Goal: Check status: Check status

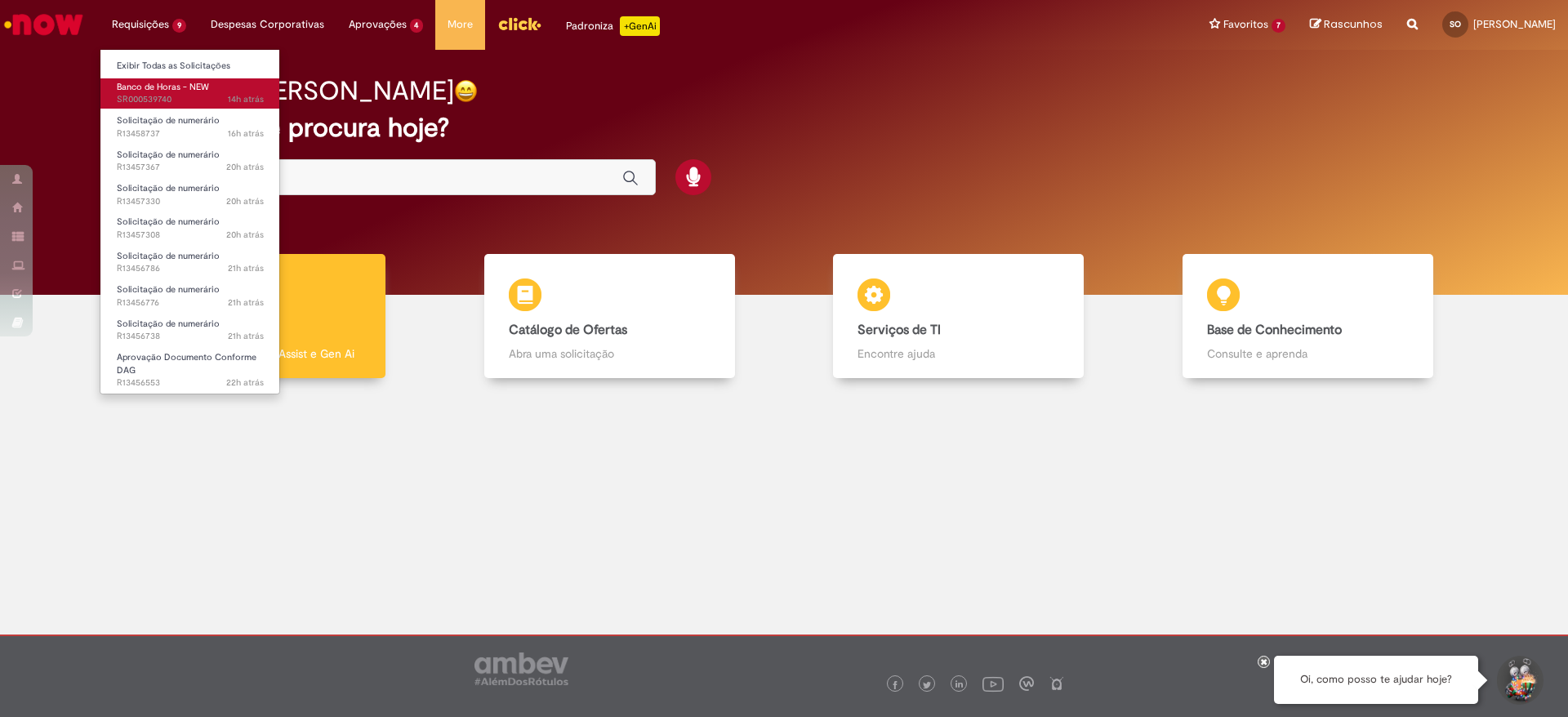
click at [158, 95] on span "14h atrás 14 horas atrás SR000539740" at bounding box center [190, 100] width 147 height 13
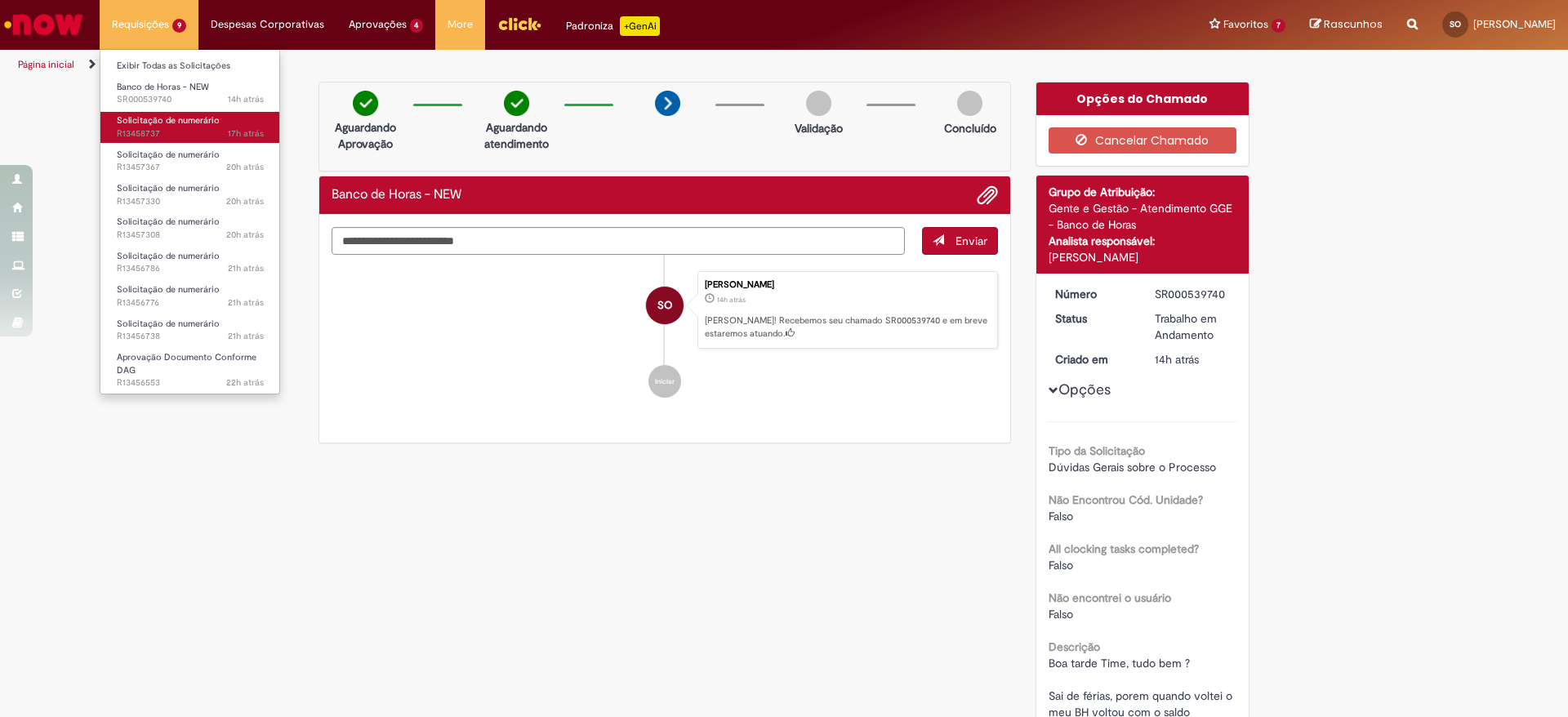
click at [166, 126] on span "Solicitação de numerário" at bounding box center [167, 120] width 103 height 12
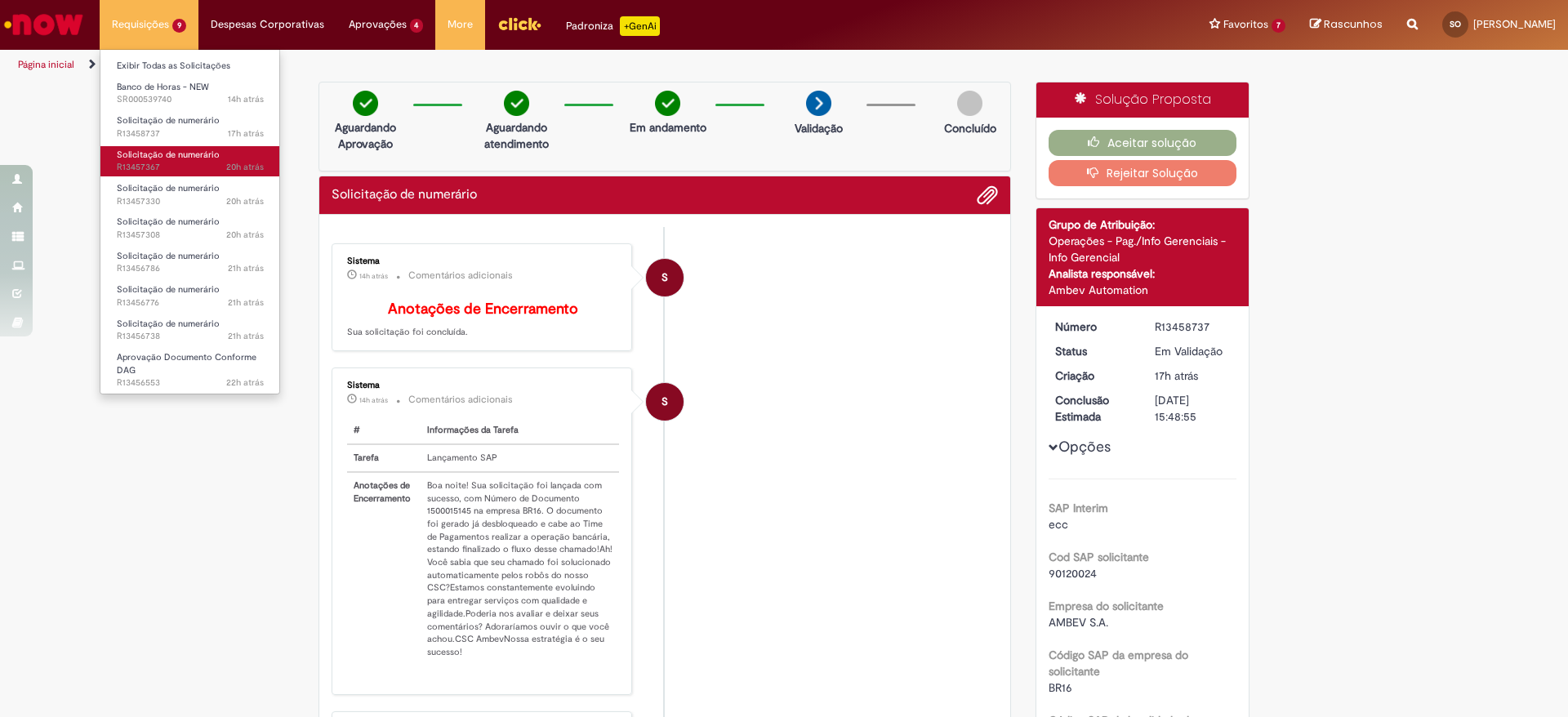
click at [168, 151] on span "Solicitação de numerário" at bounding box center [167, 154] width 103 height 12
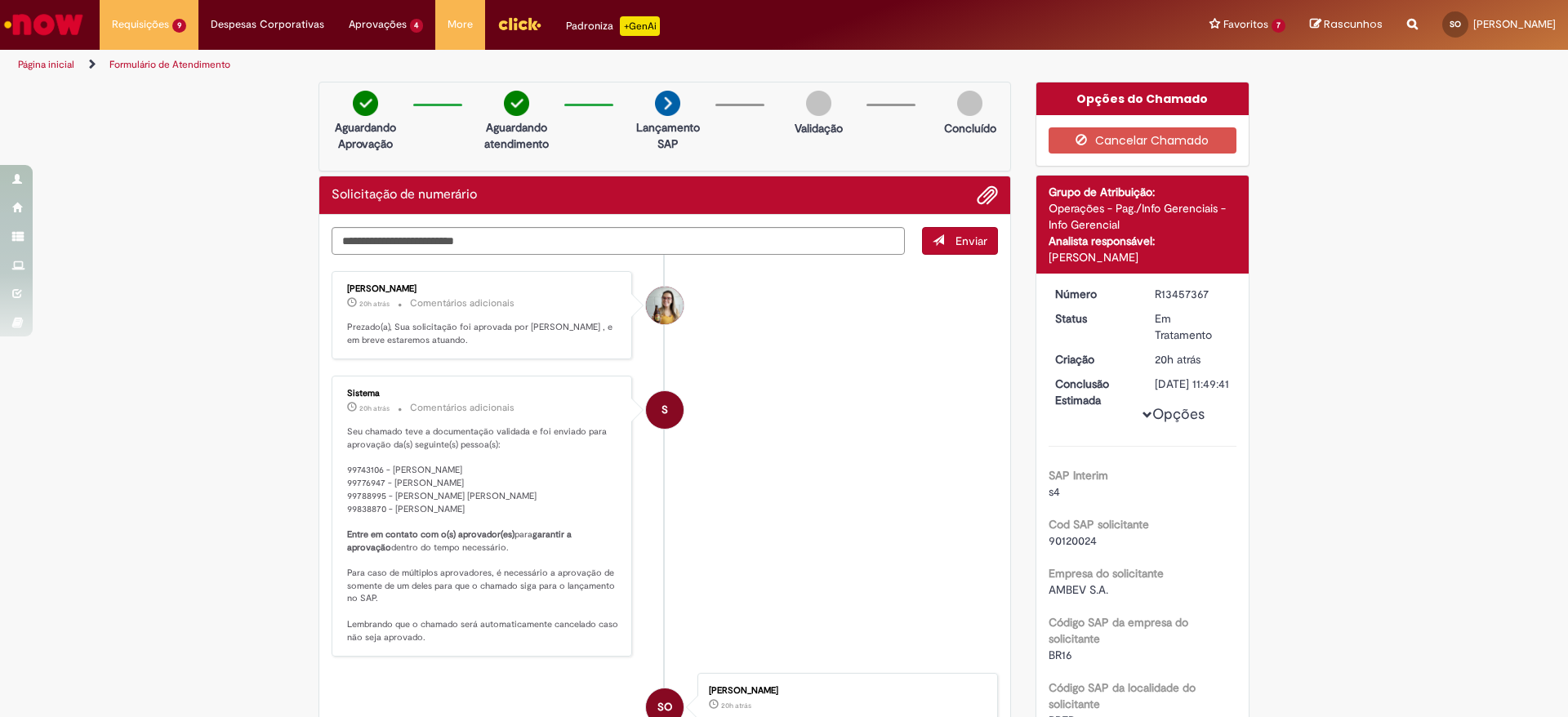
click at [1172, 296] on div "R13457367" at bounding box center [1192, 294] width 76 height 16
copy div "R13457367"
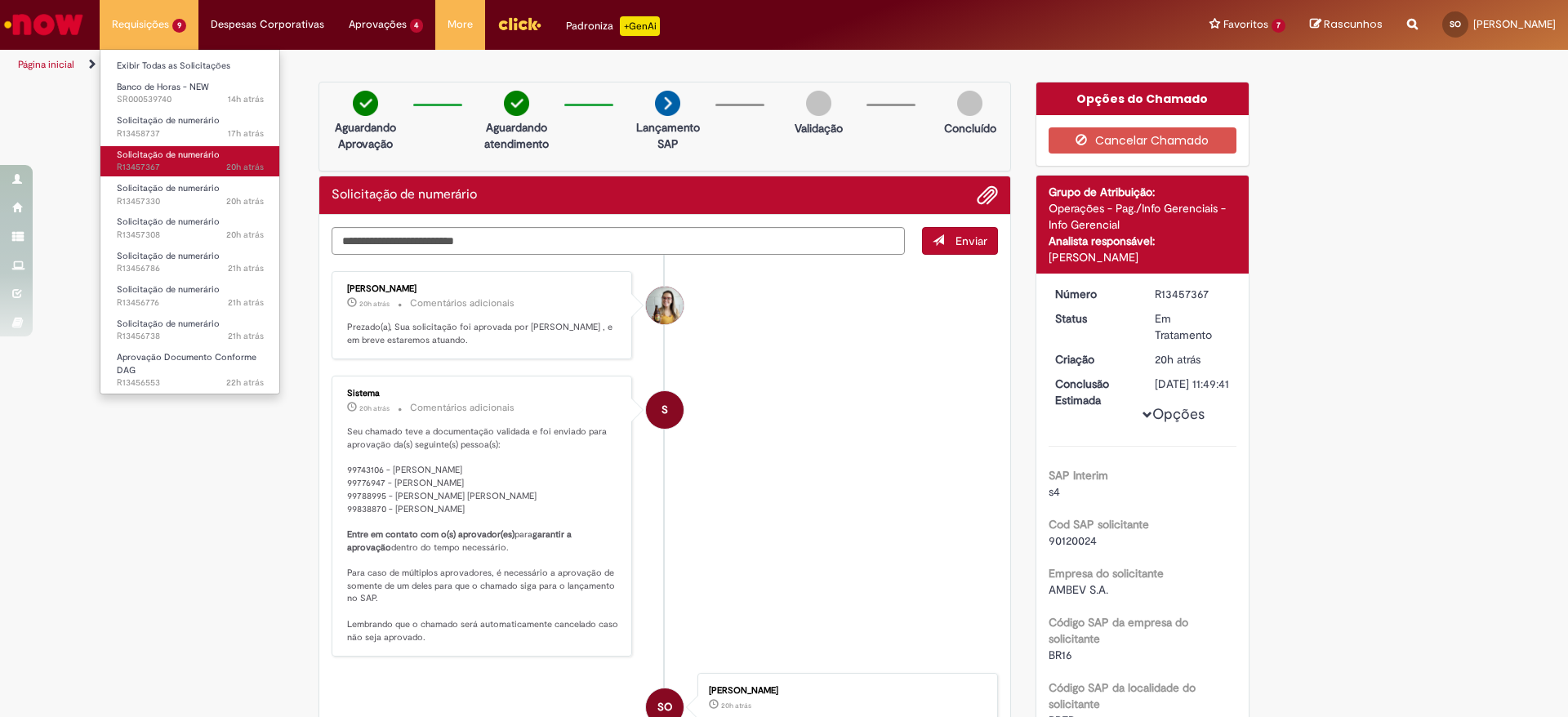
click at [163, 161] on span "20h atrás 20 horas atrás R13457367" at bounding box center [190, 167] width 147 height 13
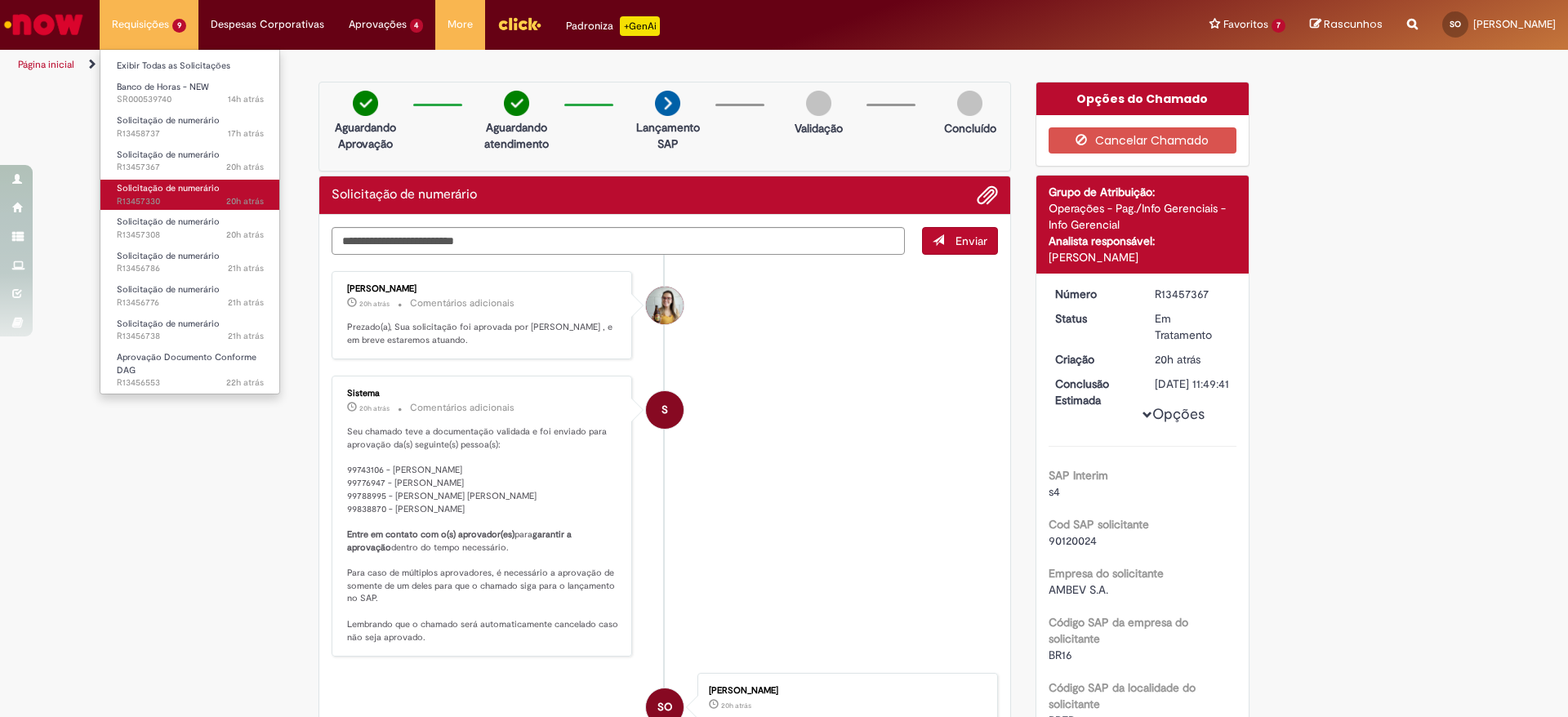
click at [163, 188] on span "Solicitação de numerário" at bounding box center [167, 188] width 103 height 12
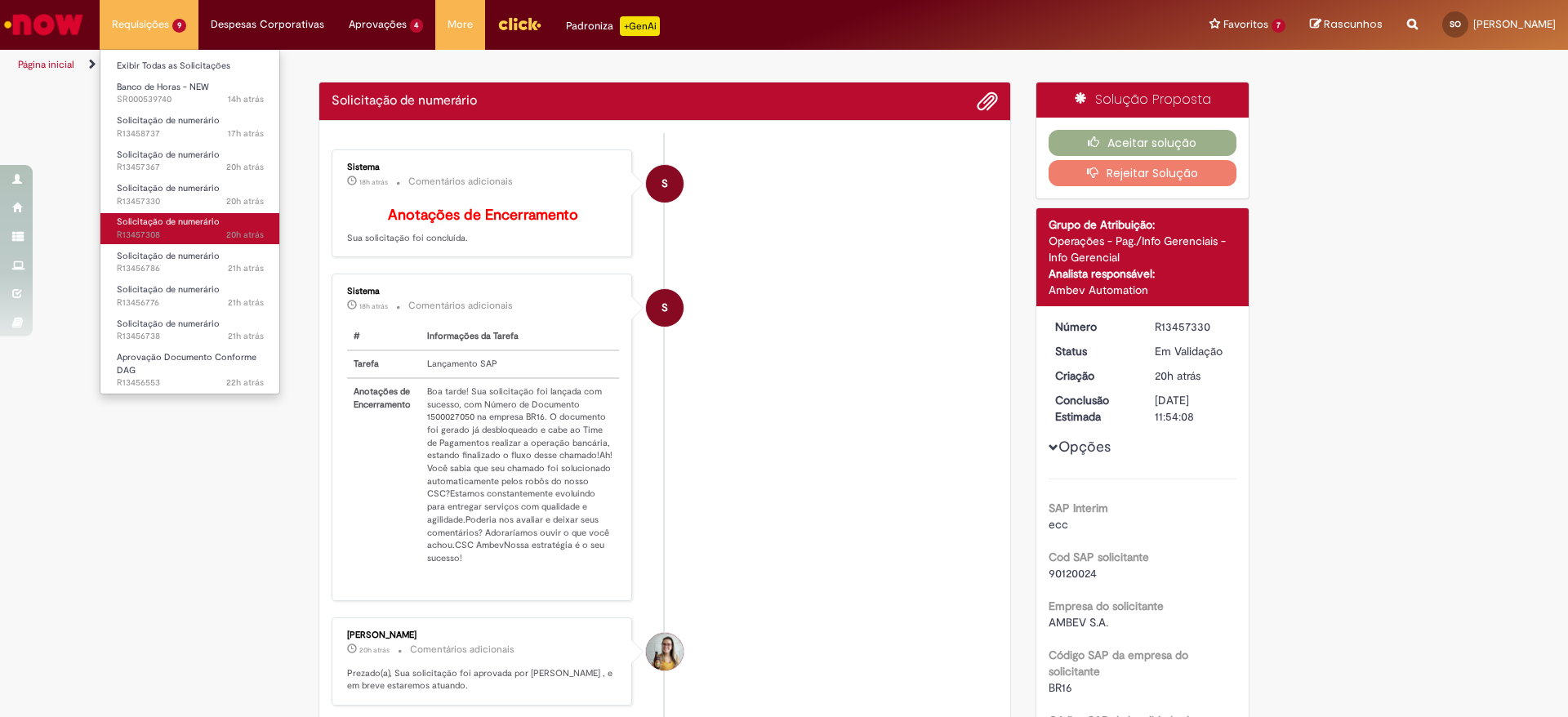
click at [163, 218] on span "Solicitação de numerário" at bounding box center [167, 221] width 103 height 12
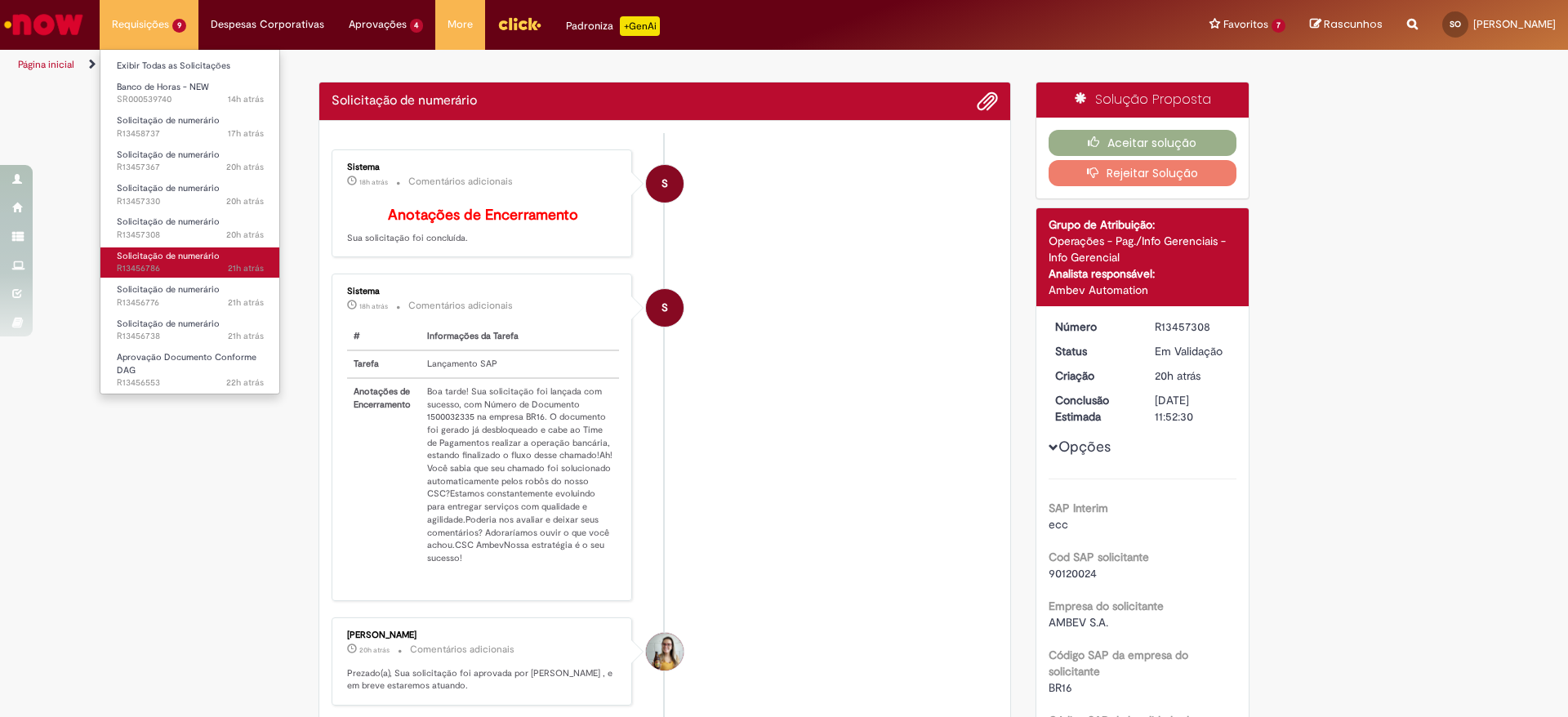
click at [164, 259] on span "Solicitação de numerário" at bounding box center [167, 256] width 103 height 12
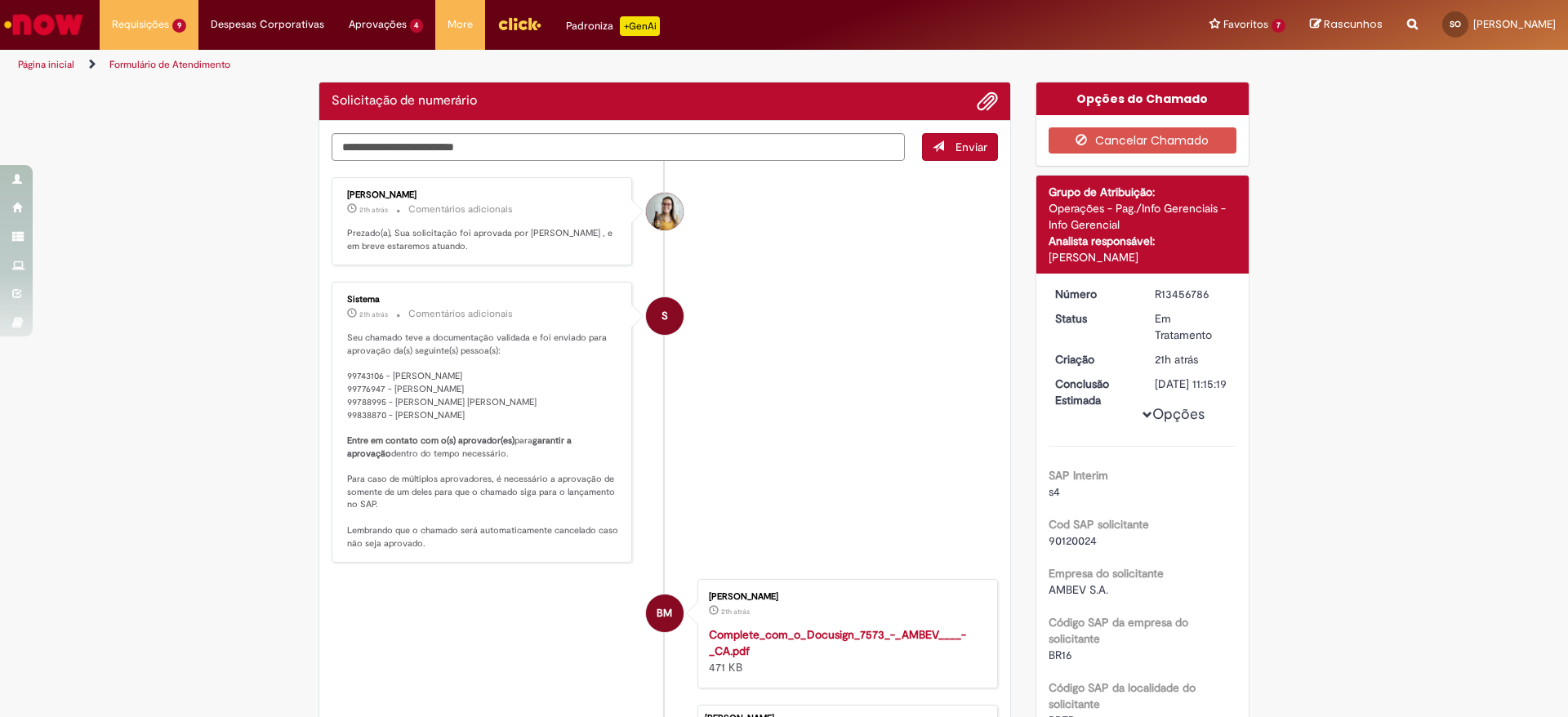
click at [1185, 293] on div "R13456786" at bounding box center [1192, 294] width 76 height 16
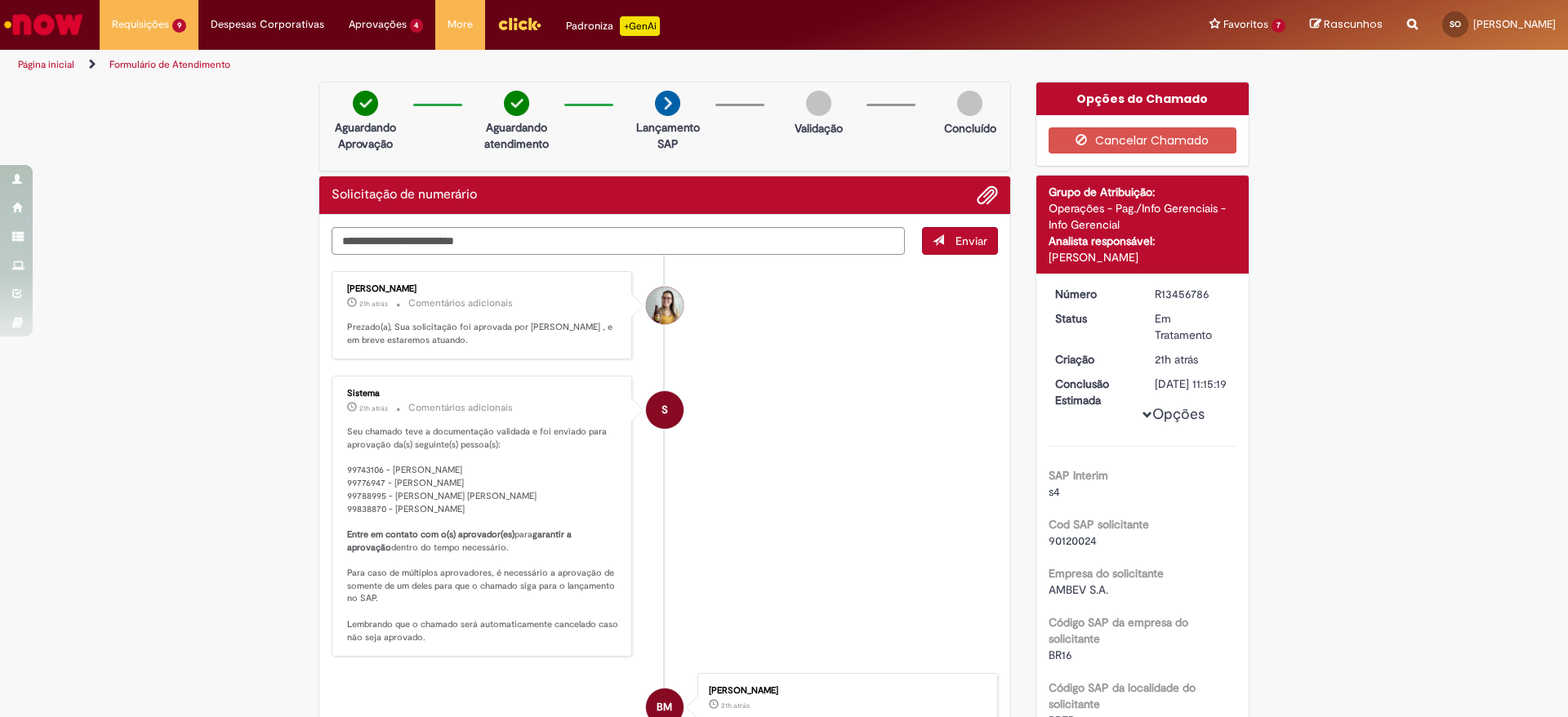
click at [1185, 293] on div "R13456786" at bounding box center [1192, 294] width 76 height 16
copy div "R13456786"
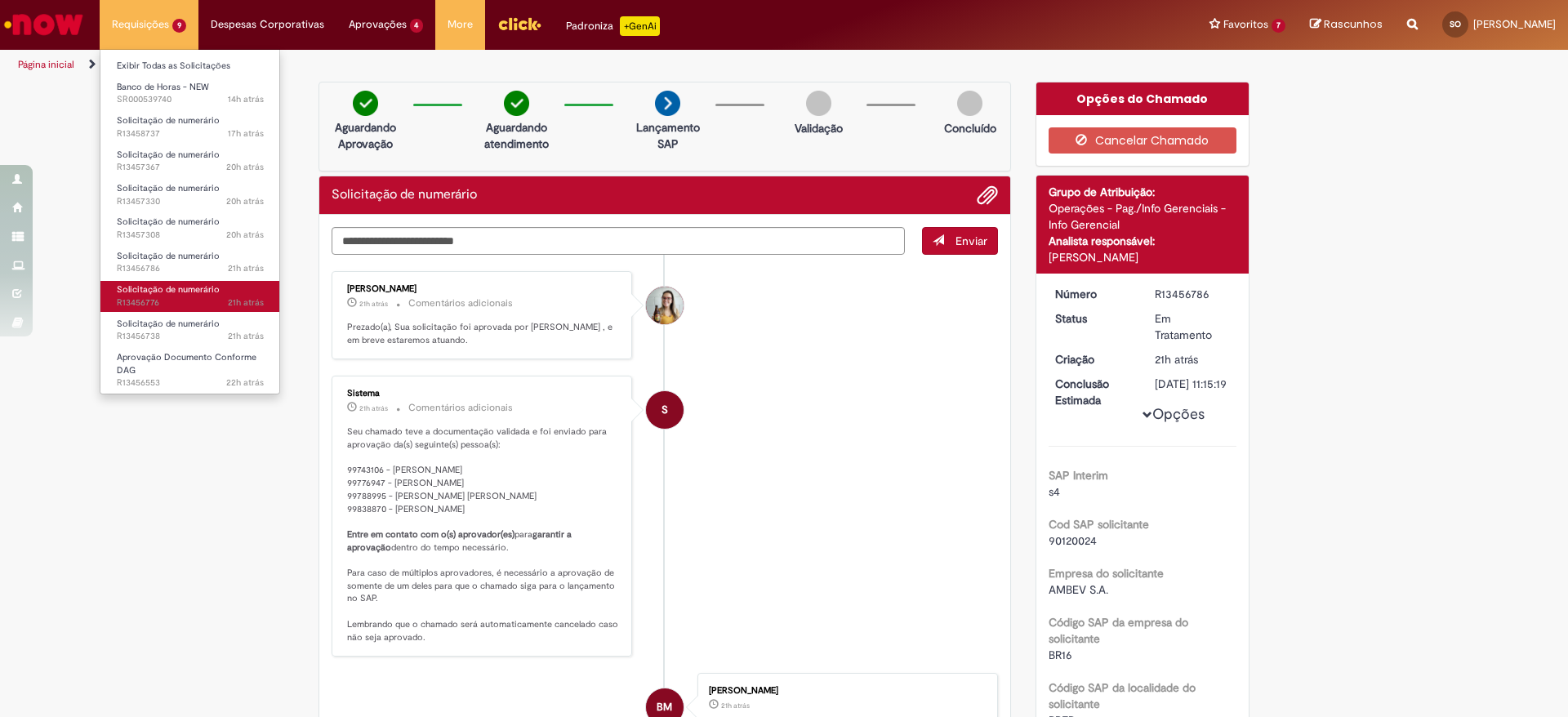
click at [178, 310] on link "Solicitação de numerário 21h atrás 21 horas atrás R13456776" at bounding box center [190, 296] width 180 height 30
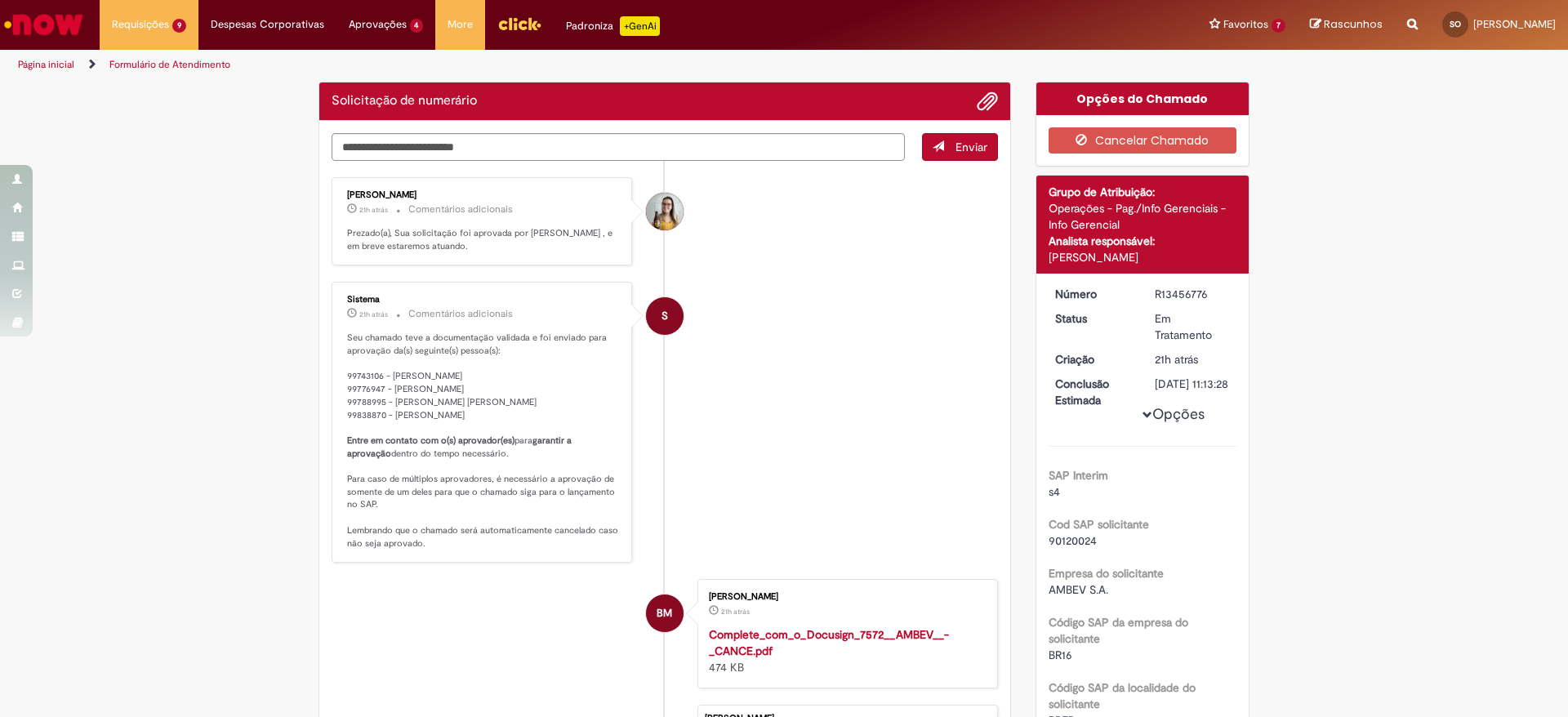
click at [1193, 294] on div "R13456776" at bounding box center [1192, 294] width 76 height 16
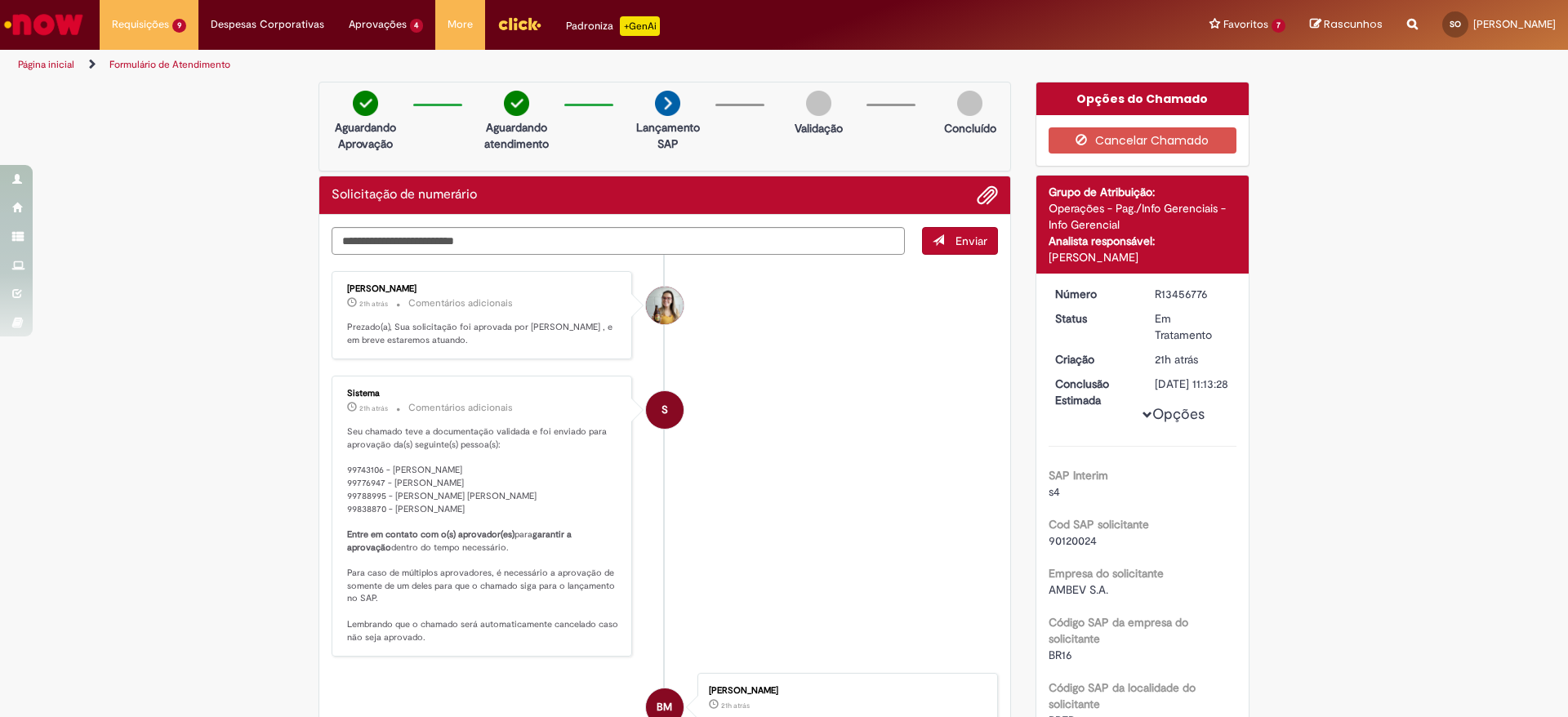
click at [1193, 294] on div "R13456776" at bounding box center [1192, 294] width 76 height 16
copy div "R13456776"
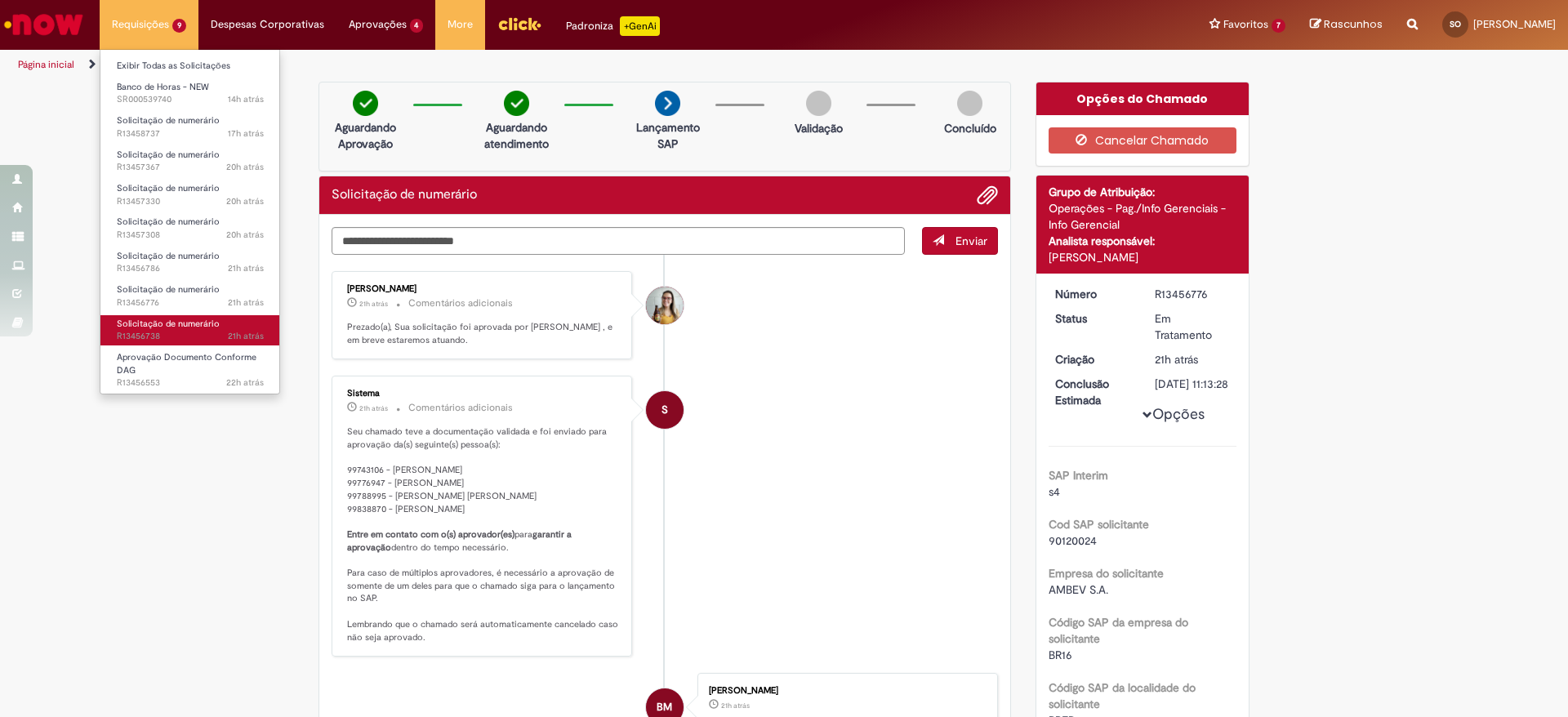
click at [176, 333] on span "21h atrás 21 horas atrás R13456738" at bounding box center [190, 337] width 147 height 13
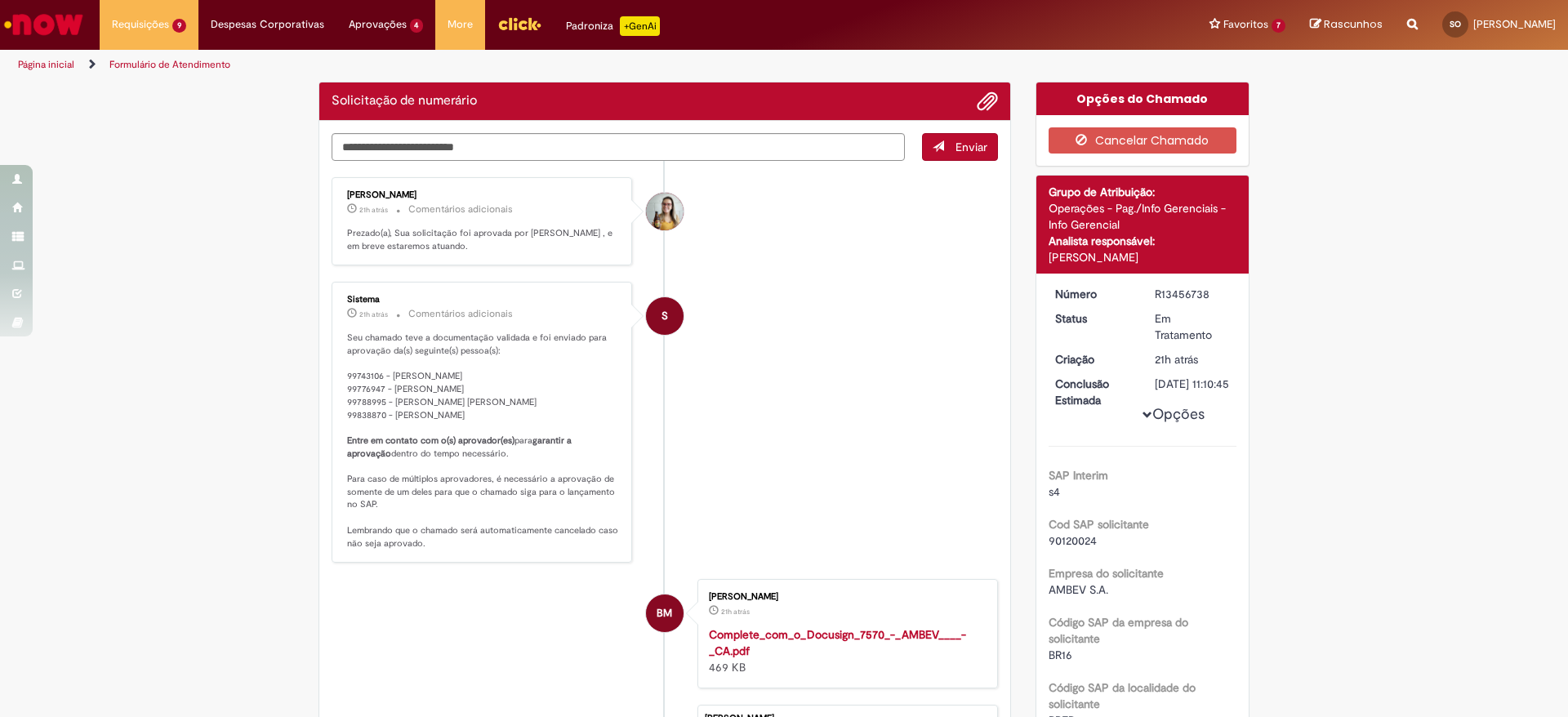
click at [1184, 295] on div "R13456738" at bounding box center [1192, 294] width 76 height 16
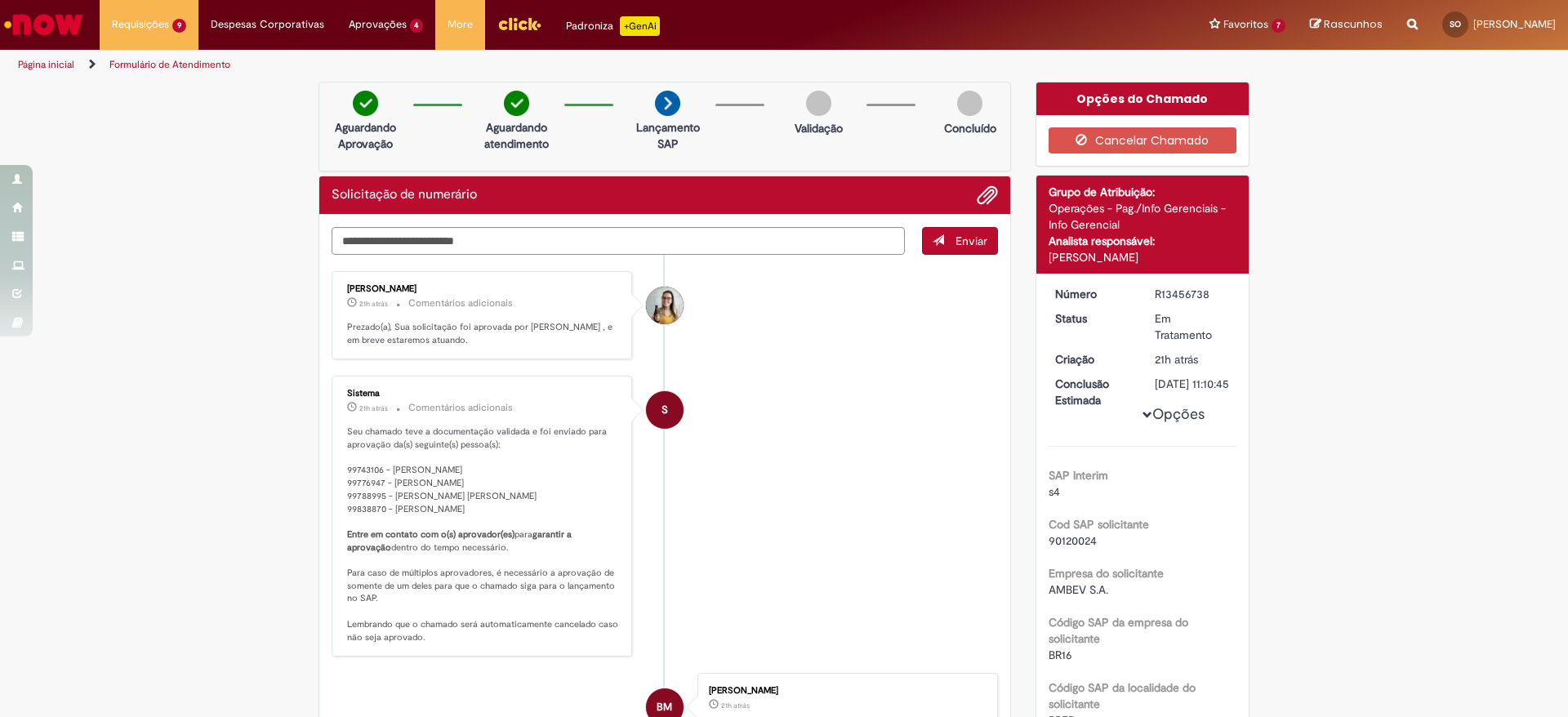
copy div "R13456738"
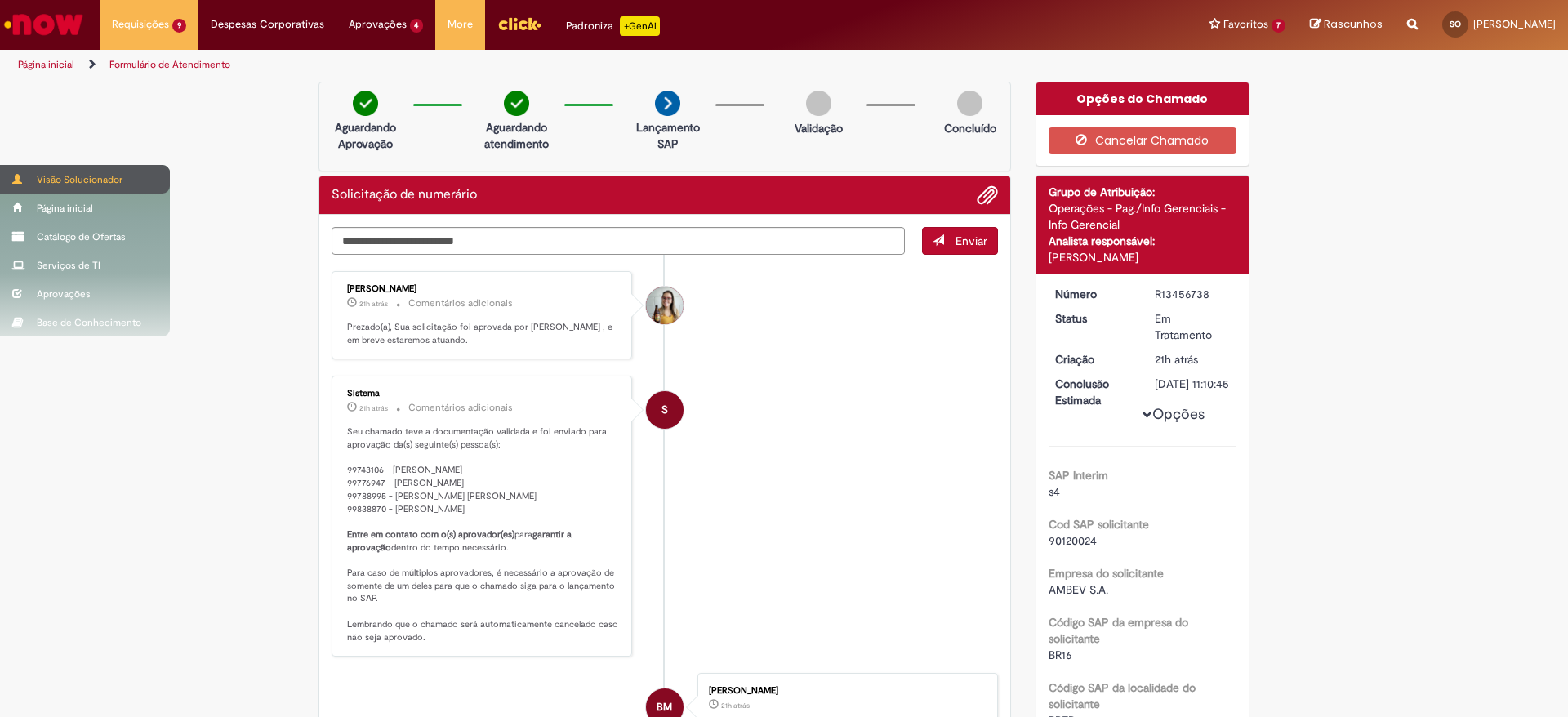
click at [15, 176] on span at bounding box center [18, 179] width 12 height 9
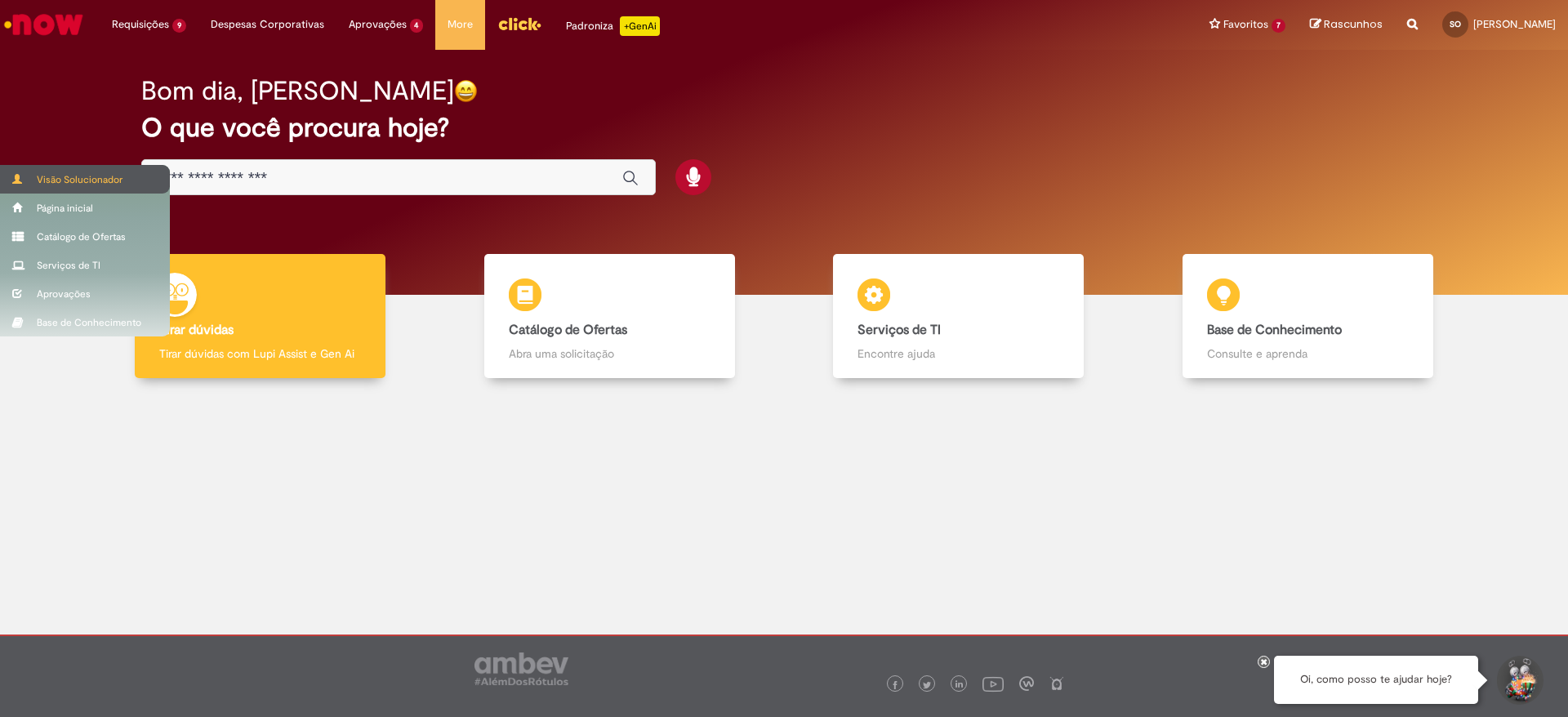
click at [2, 179] on div "Visão Solucionador" at bounding box center [85, 179] width 170 height 28
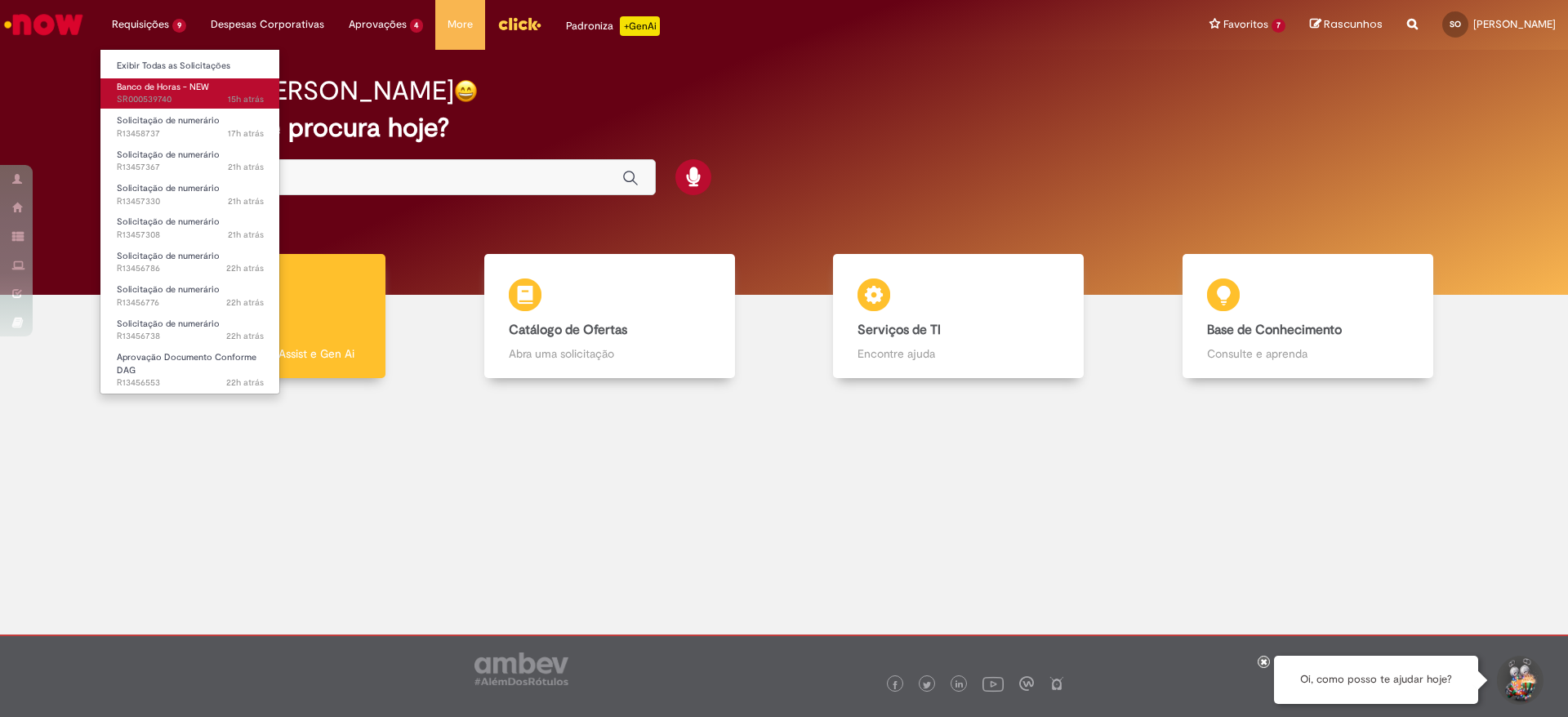
click at [165, 86] on span "Banco de Horas - NEW" at bounding box center [163, 87] width 92 height 12
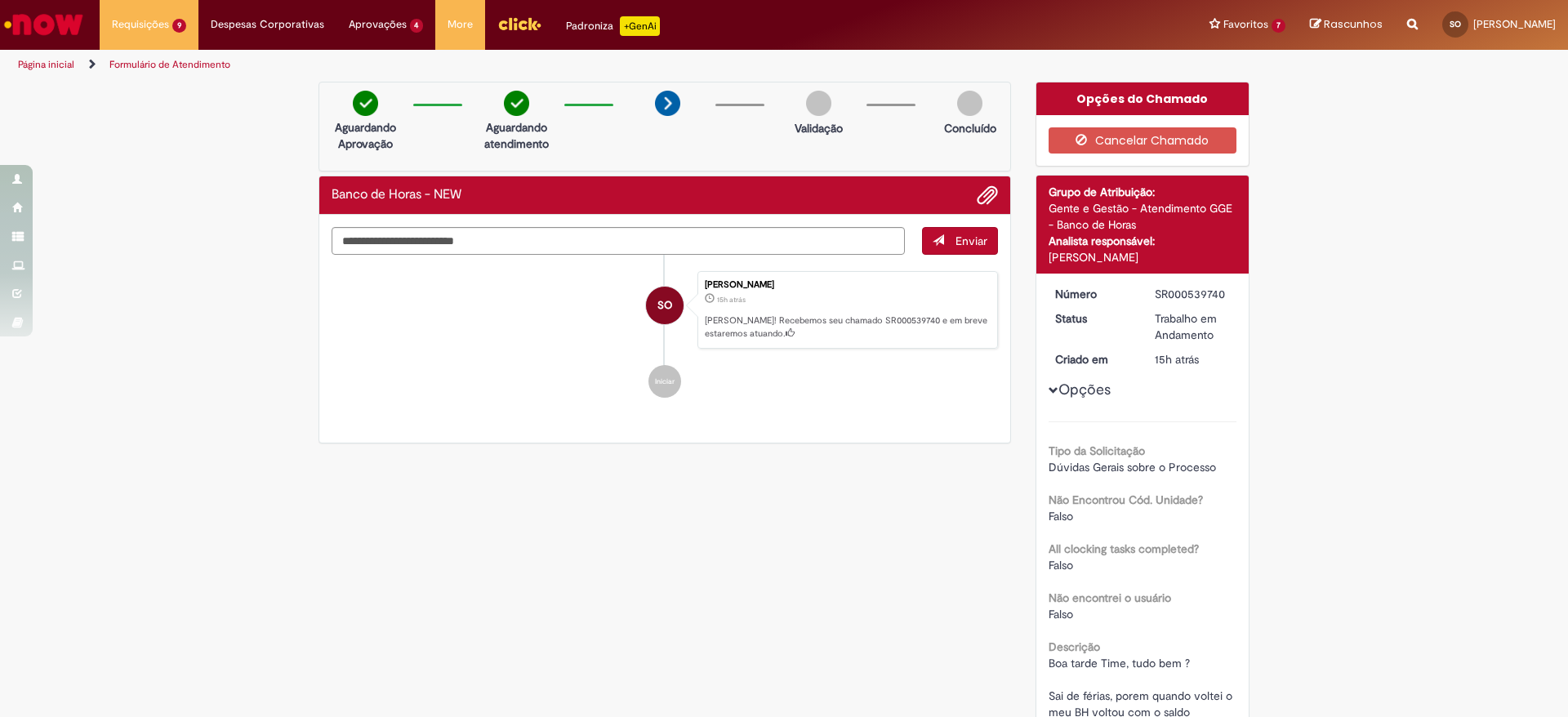
click at [511, 18] on img "Menu Cabeçalho" at bounding box center [519, 24] width 44 height 24
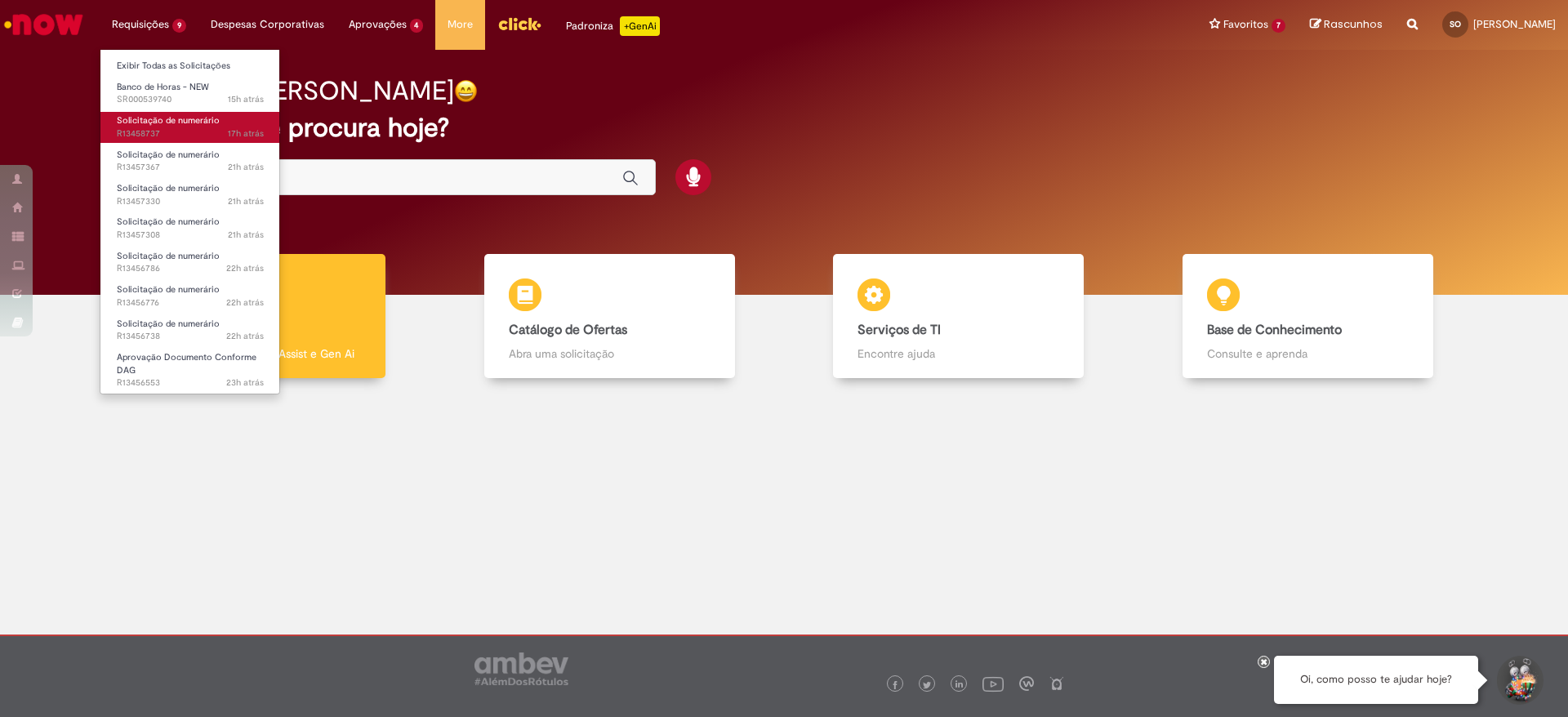
click at [176, 132] on span "17h atrás 17 horas atrás R13458737" at bounding box center [190, 134] width 147 height 13
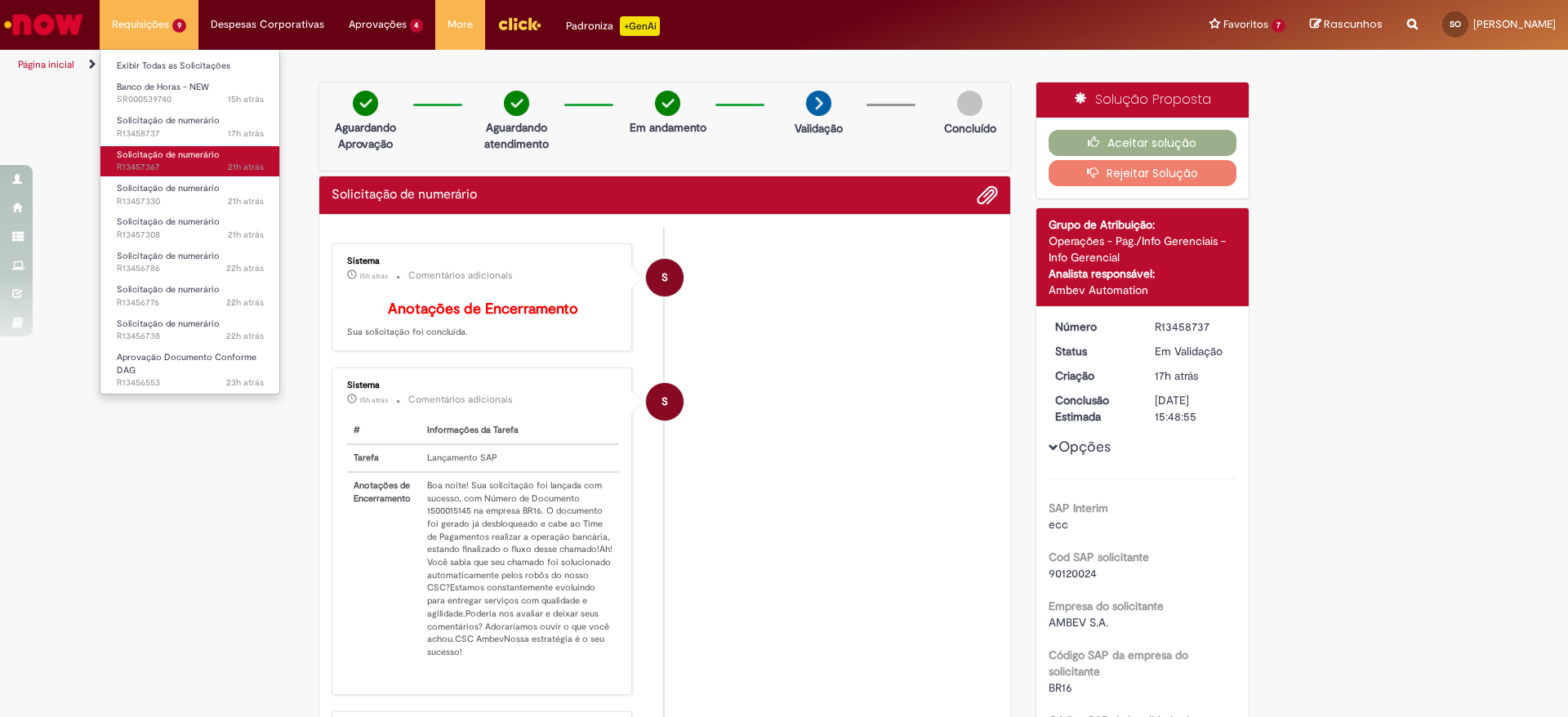
click at [159, 151] on span "Solicitação de numerário" at bounding box center [167, 154] width 103 height 12
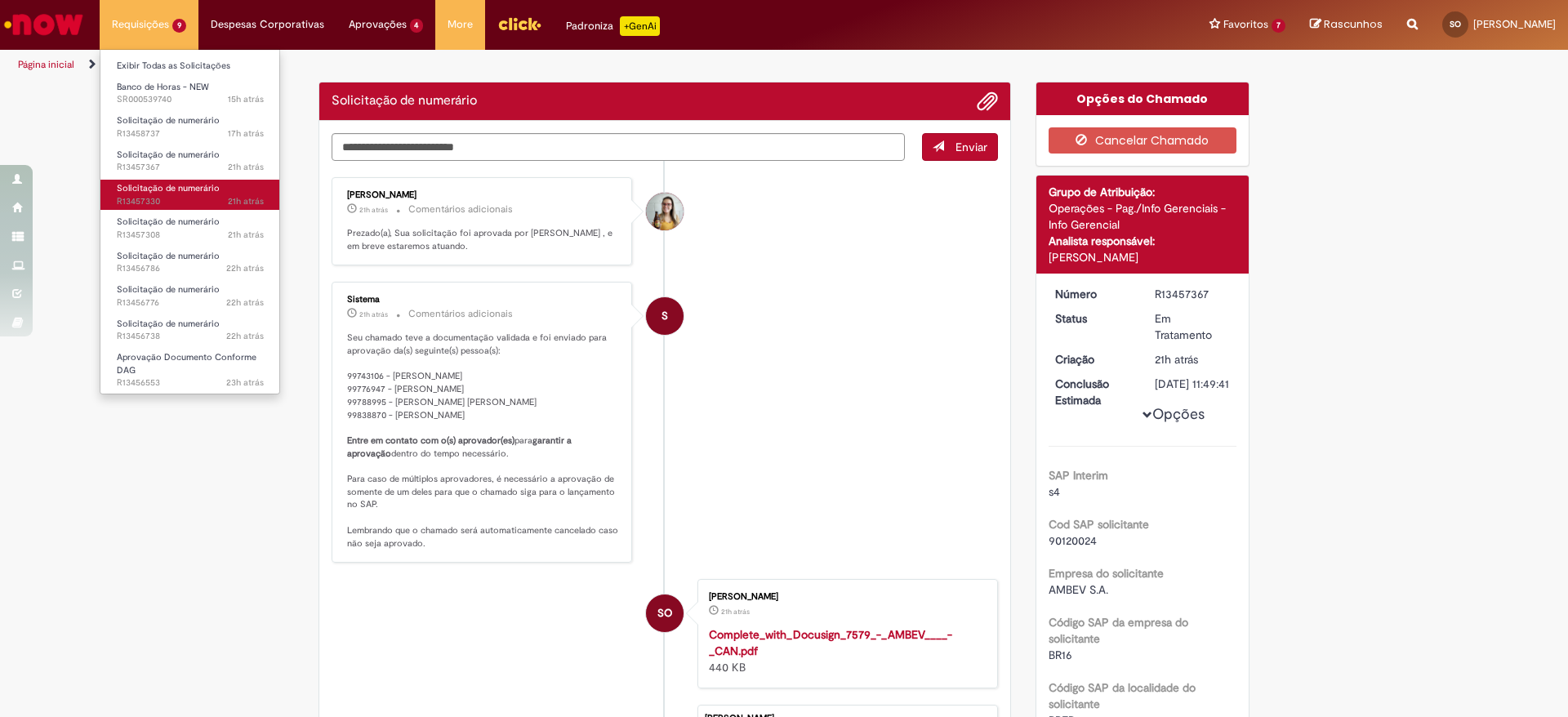
click at [165, 192] on span "Solicitação de numerário" at bounding box center [167, 188] width 103 height 12
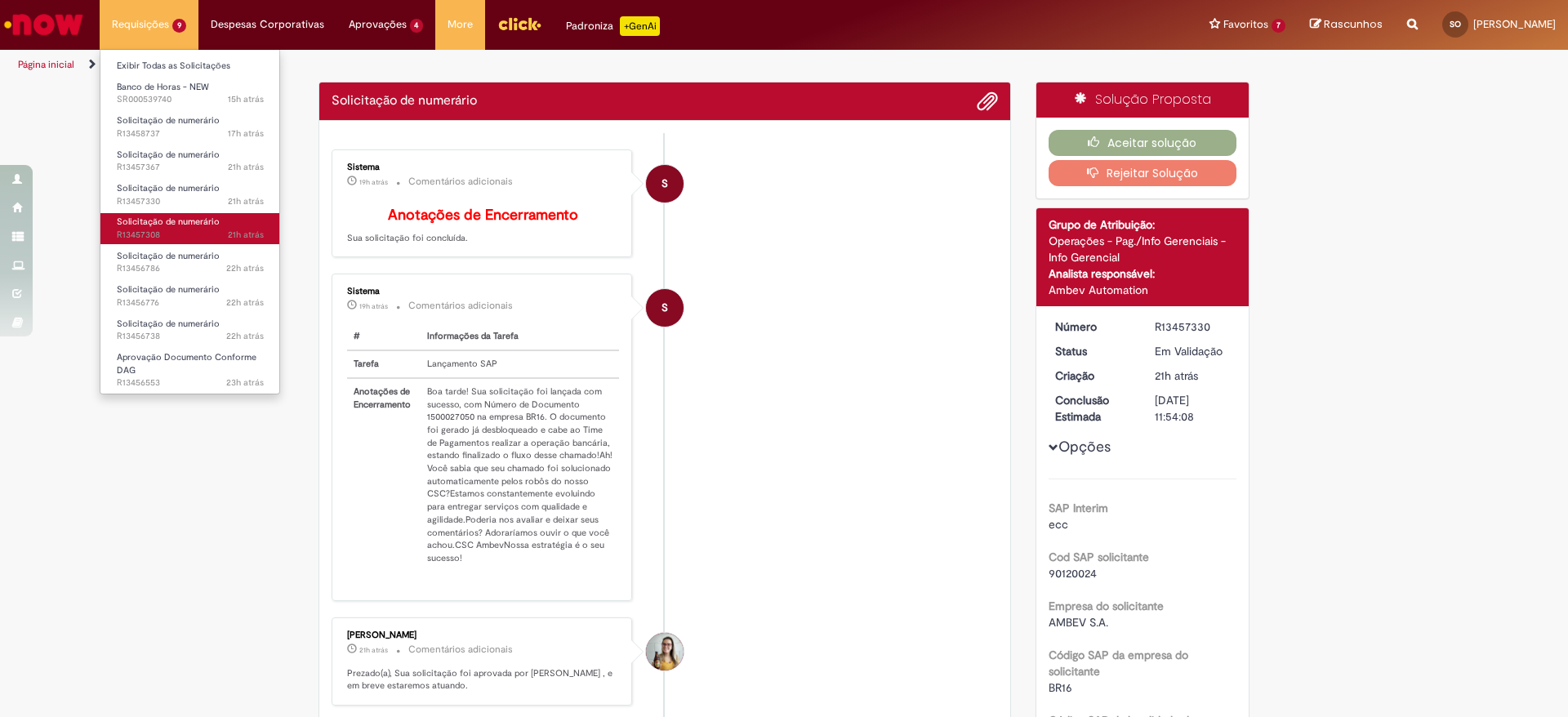
click at [164, 236] on span "21h atrás 21 horas atrás R13457308" at bounding box center [190, 235] width 147 height 13
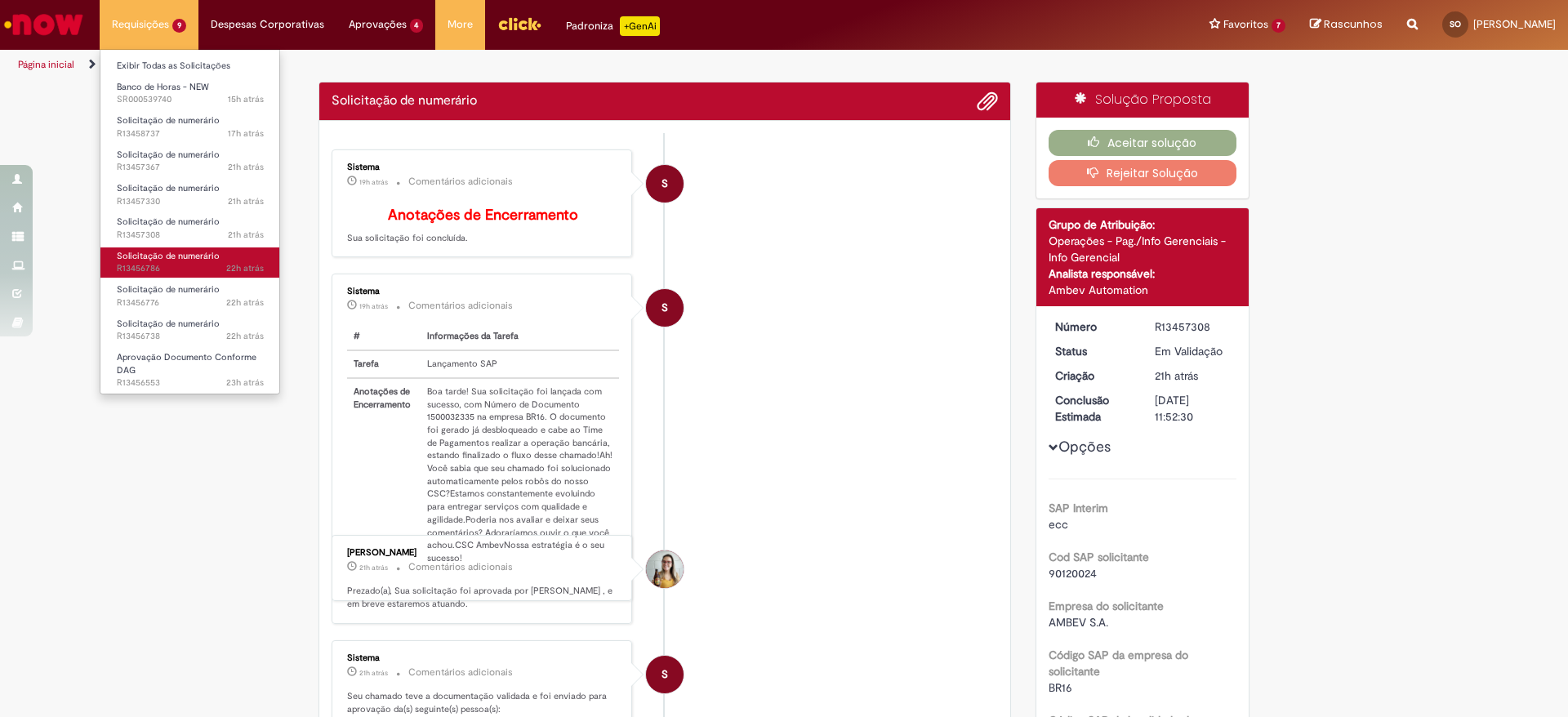
click at [164, 257] on span "Solicitação de numerário" at bounding box center [167, 256] width 103 height 12
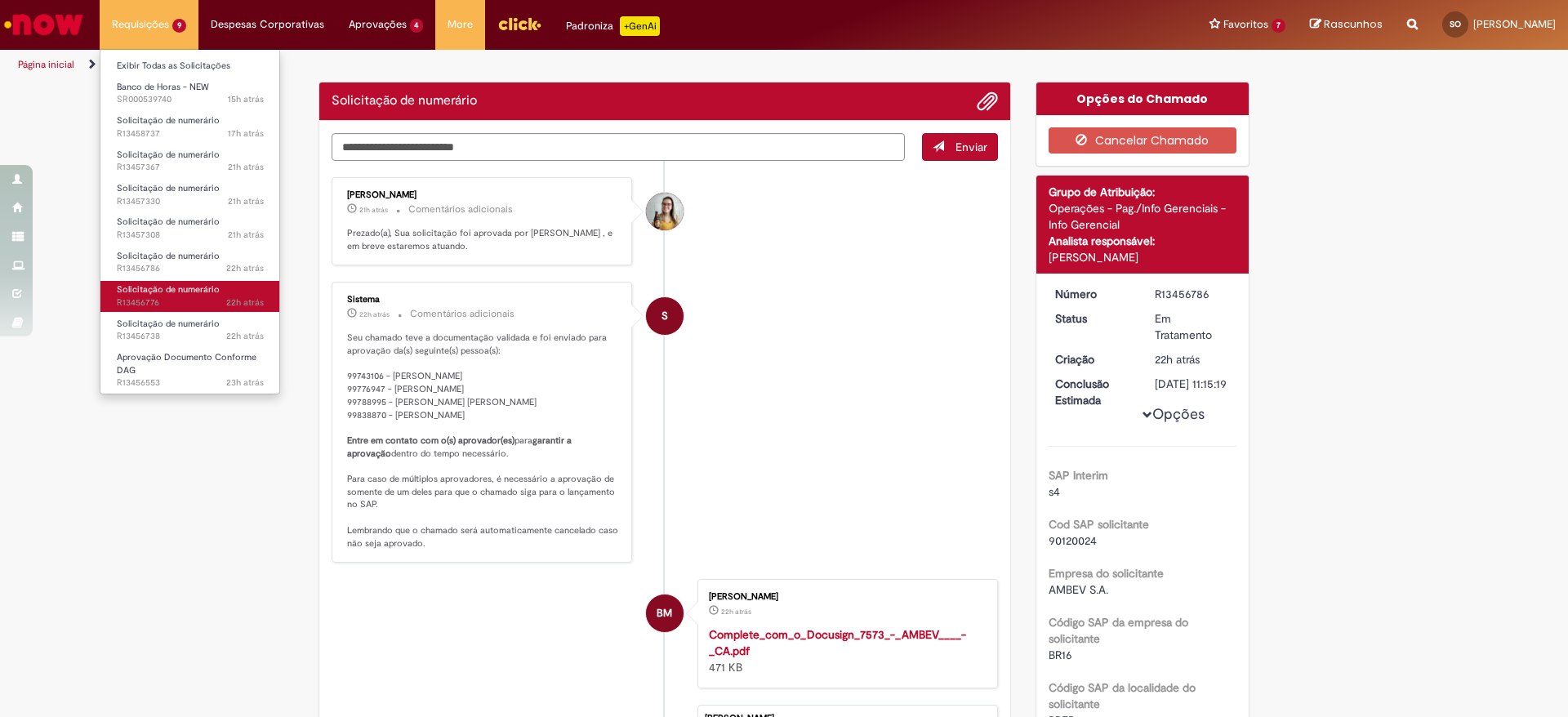
click at [165, 294] on span "Solicitação de numerário" at bounding box center [167, 289] width 103 height 12
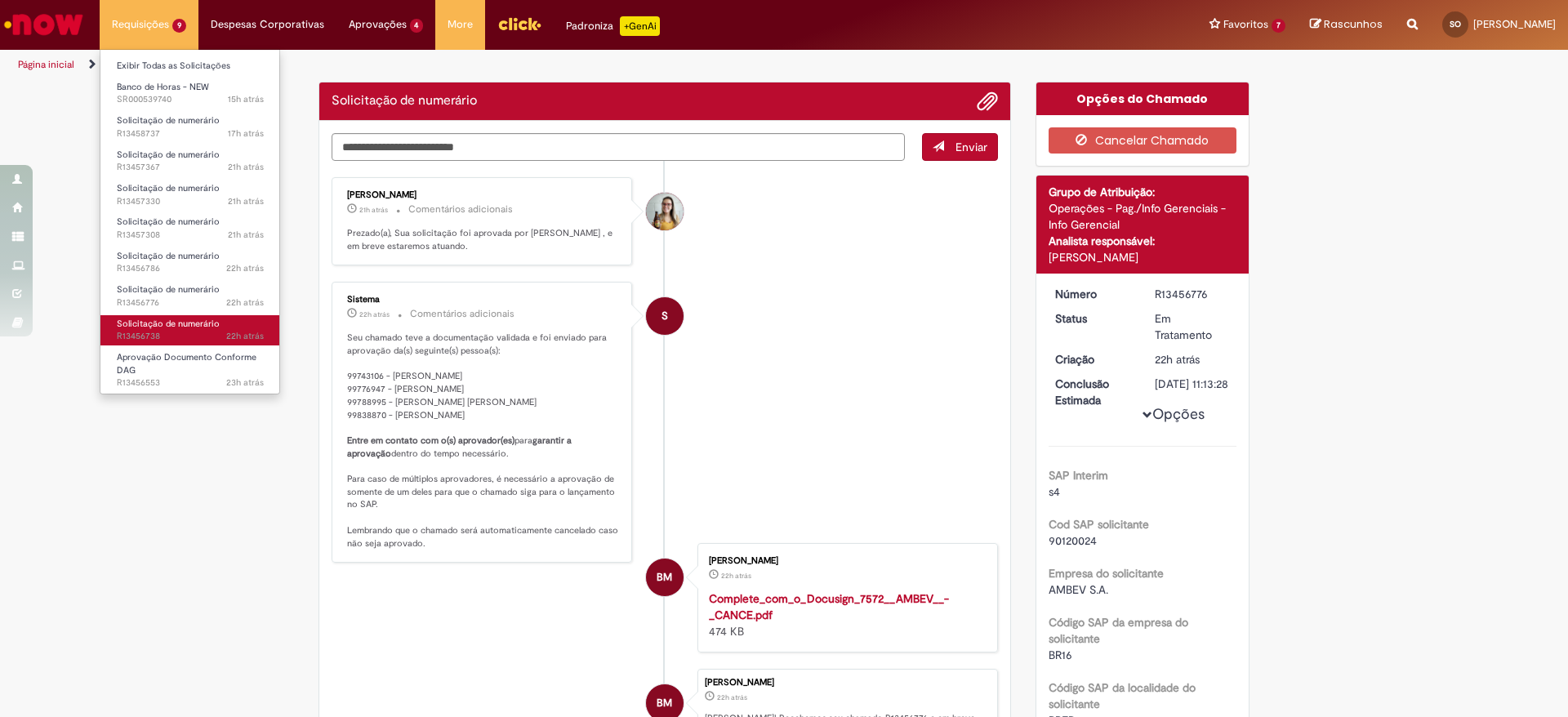
click at [170, 325] on span "Solicitação de numerário" at bounding box center [167, 324] width 103 height 12
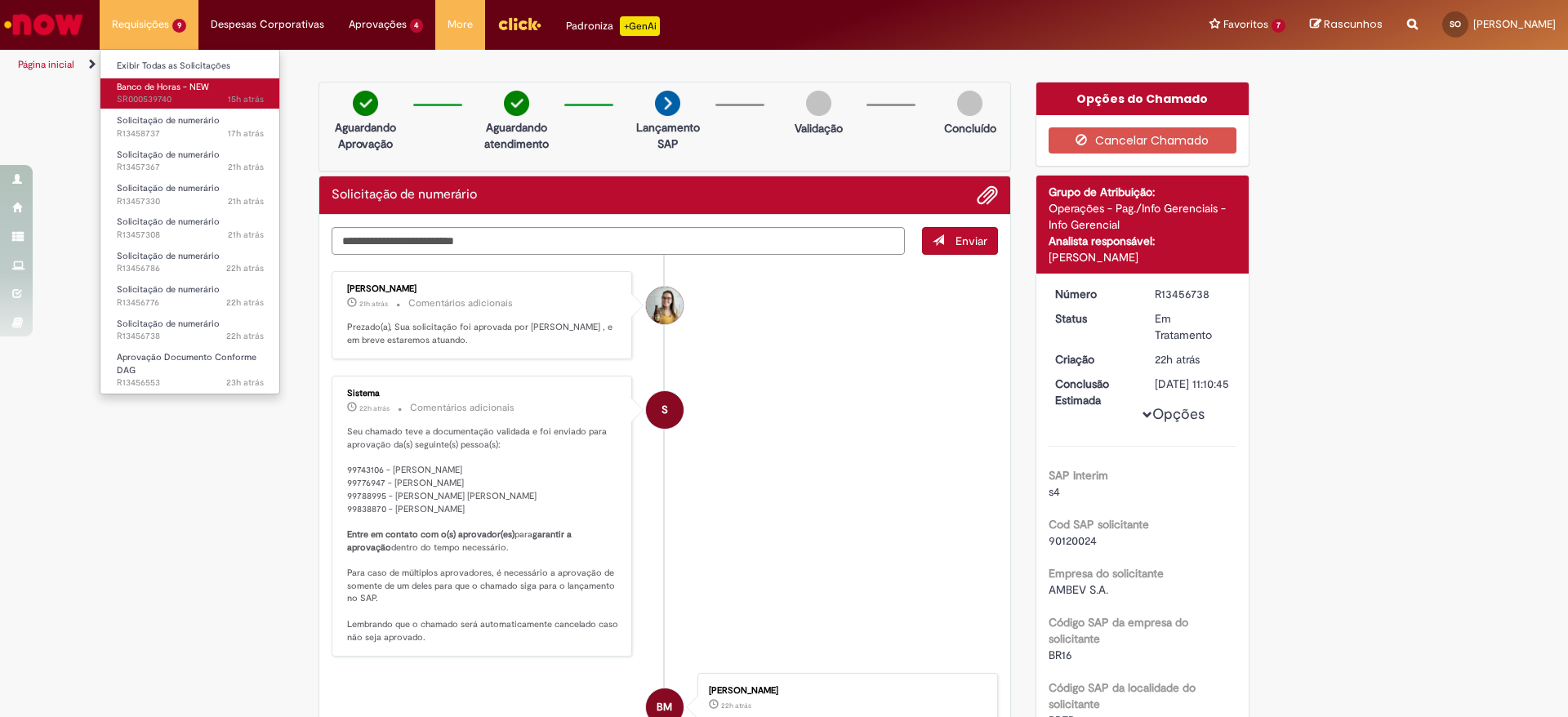
click at [144, 93] on span "15h atrás 15 horas atrás SR000539740" at bounding box center [190, 100] width 147 height 13
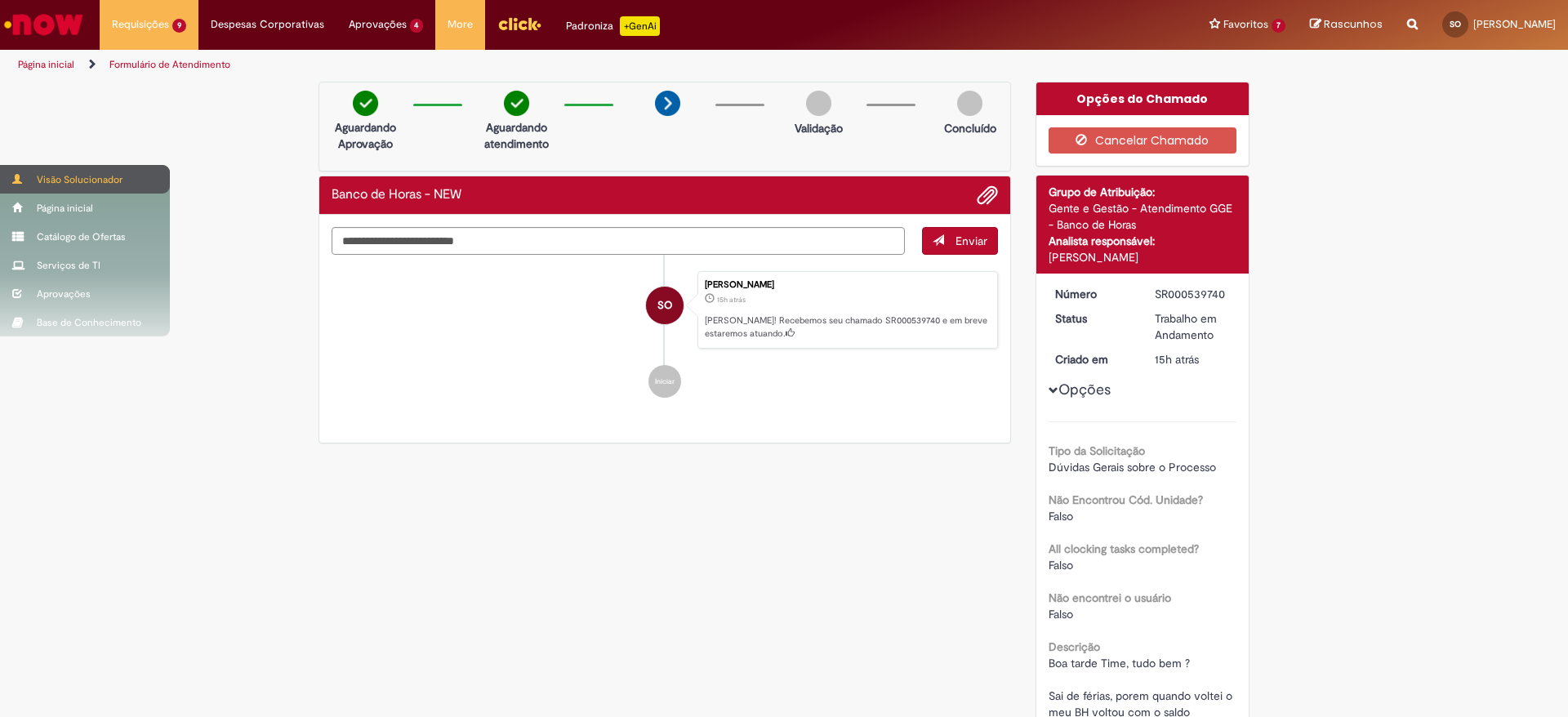
click at [12, 184] on div "Visão Solucionador" at bounding box center [85, 179] width 170 height 28
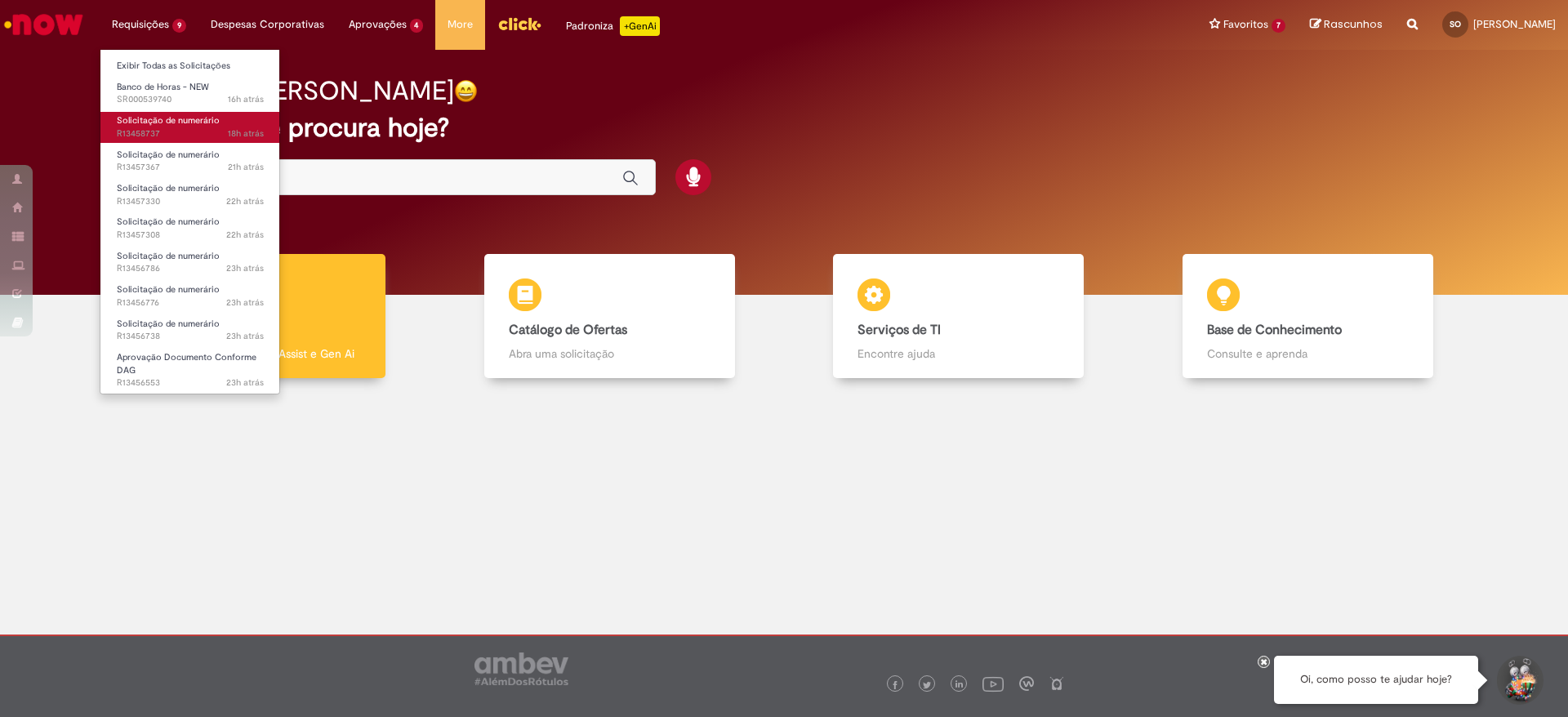
click at [145, 120] on span "Solicitação de numerário" at bounding box center [167, 120] width 103 height 12
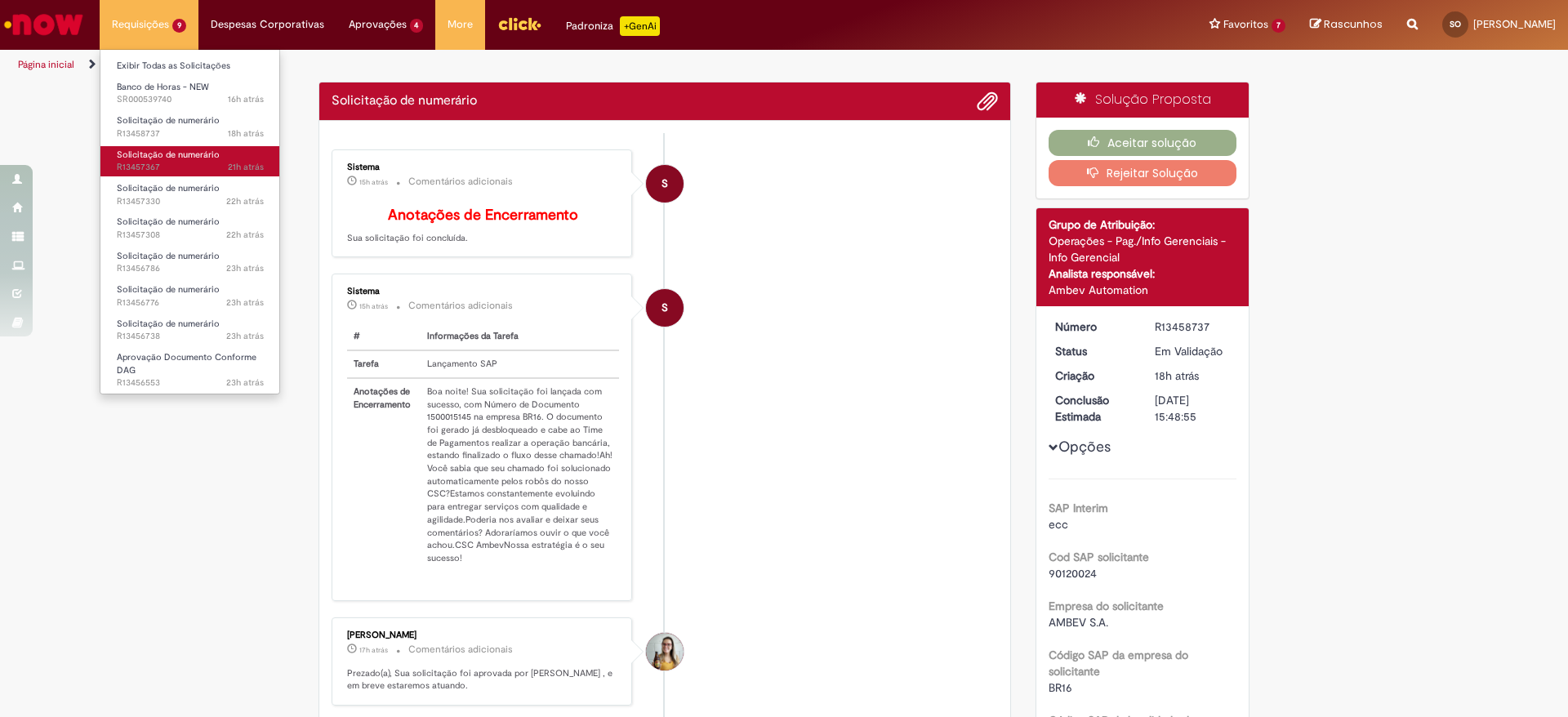
click at [148, 168] on span "21h atrás 21 horas atrás R13457367" at bounding box center [190, 167] width 147 height 13
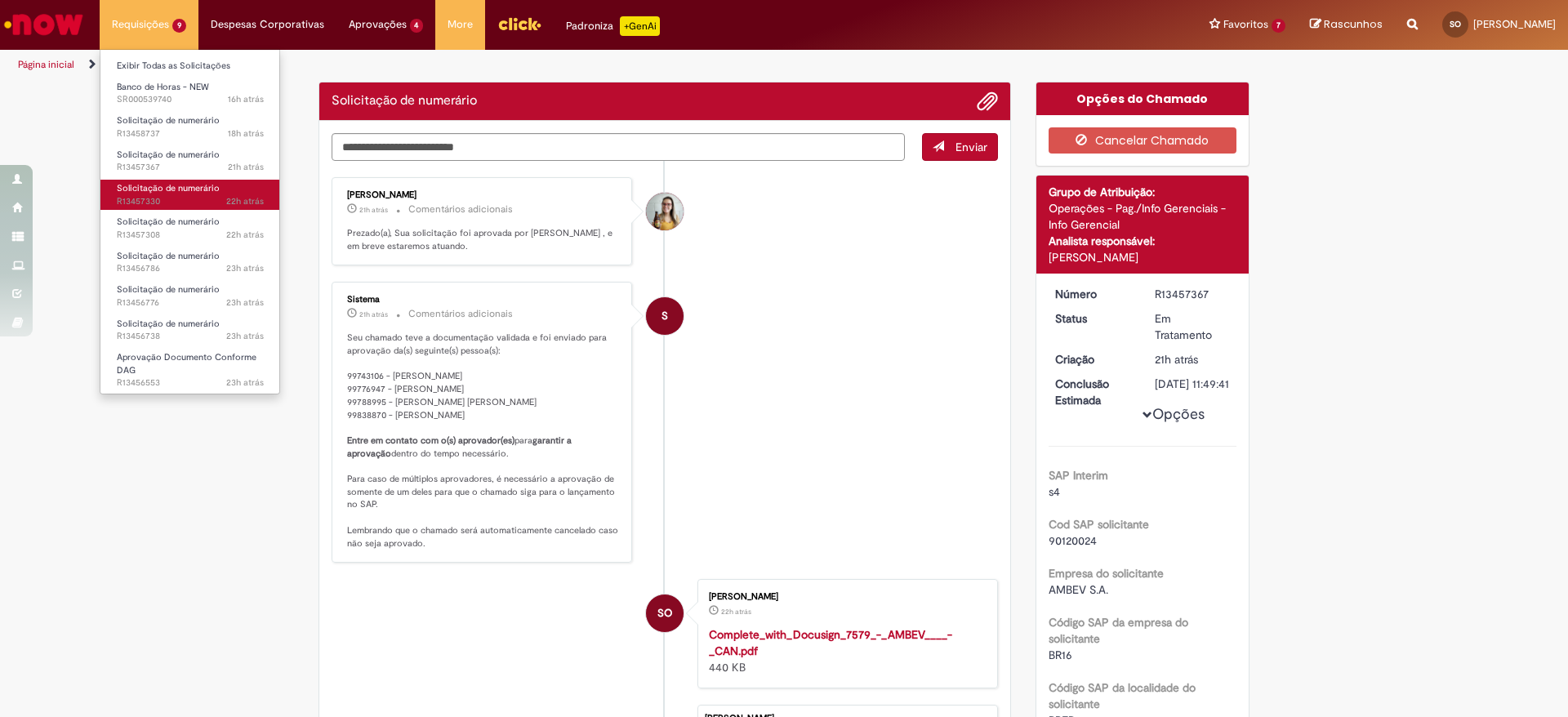
click at [145, 191] on span "Solicitação de numerário" at bounding box center [167, 188] width 103 height 12
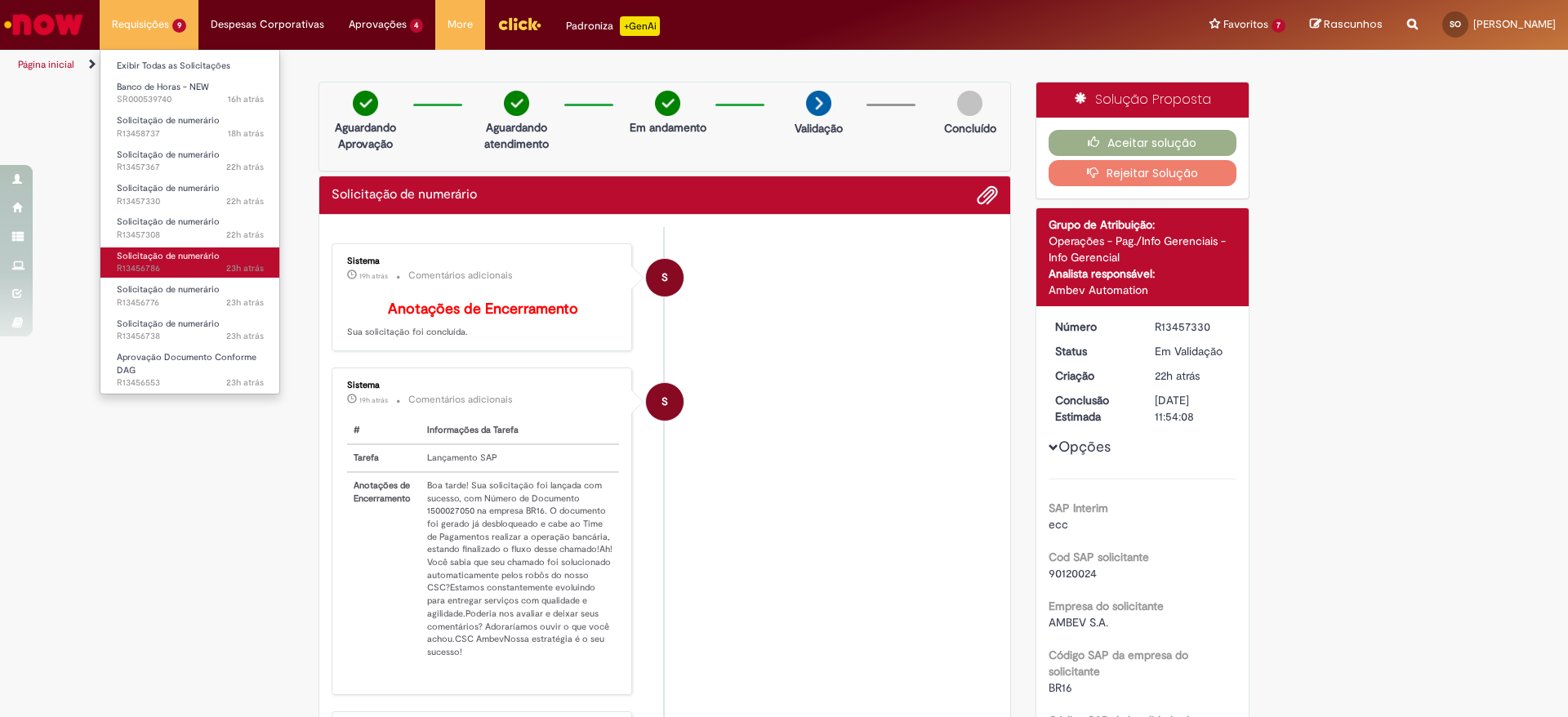
click at [168, 267] on span "23h atrás 23 horas atrás R13456786" at bounding box center [190, 269] width 147 height 13
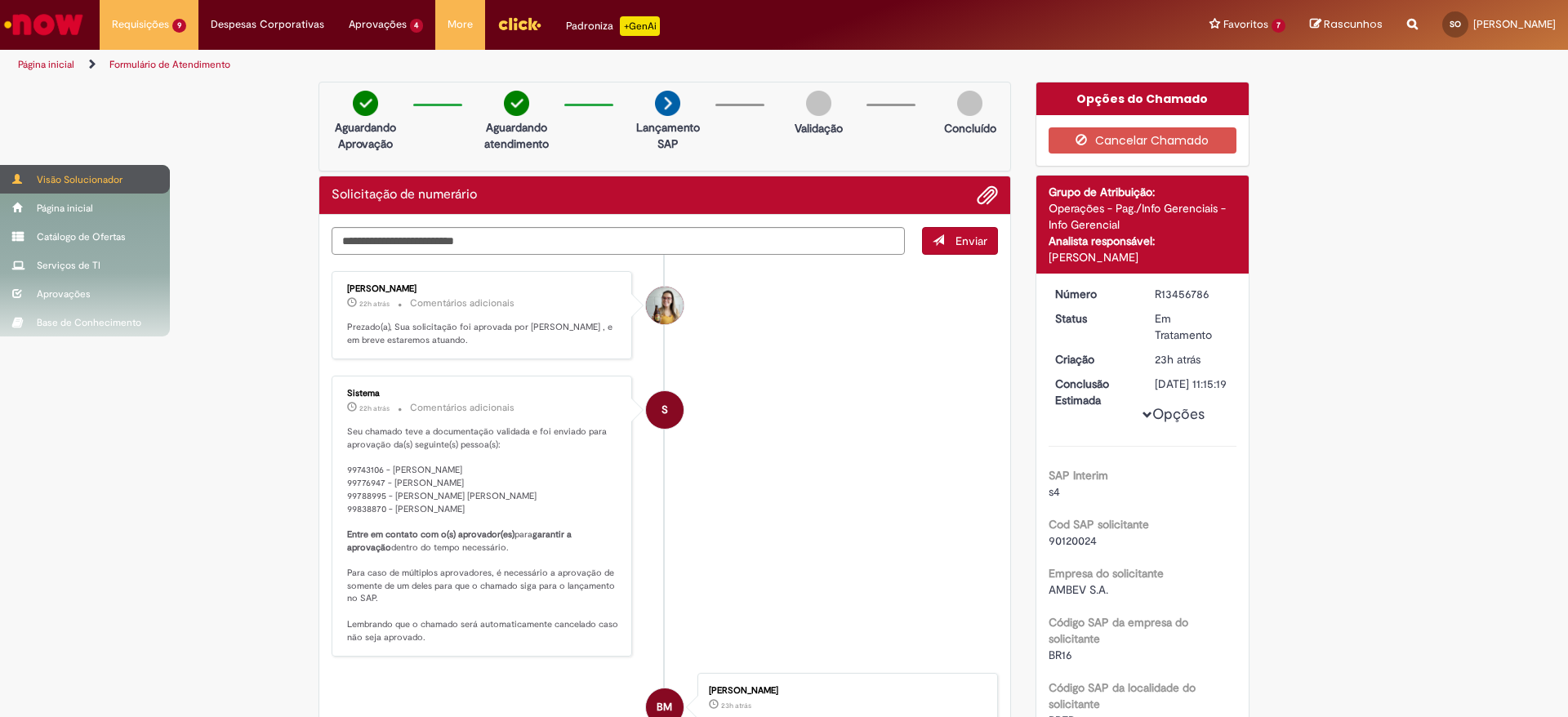
click at [15, 170] on div "Visão Solucionador" at bounding box center [85, 179] width 170 height 28
